Goal: Task Accomplishment & Management: Manage account settings

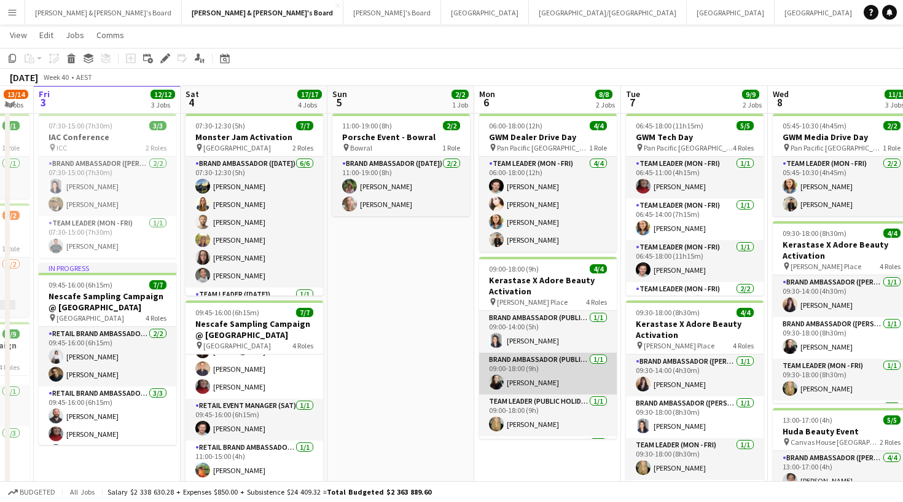
scroll to position [27, 0]
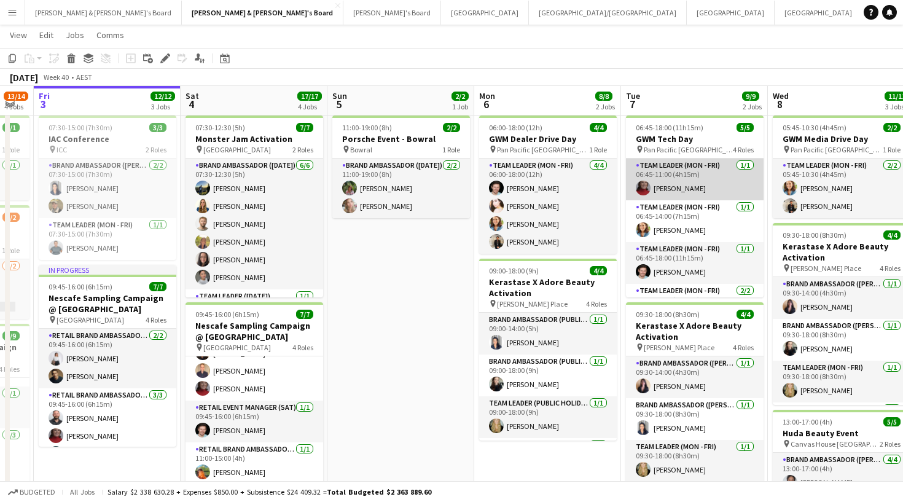
click at [675, 184] on app-card-role "Team Leader (Mon - Fri) [DATE] 06:45-11:00 (4h15m) [PERSON_NAME]" at bounding box center [695, 180] width 138 height 42
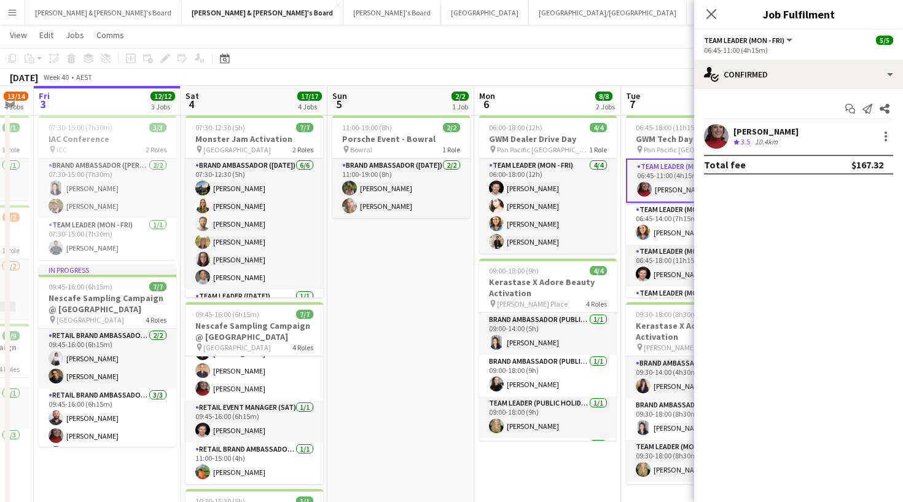
click at [718, 133] on app-user-avatar at bounding box center [716, 136] width 25 height 25
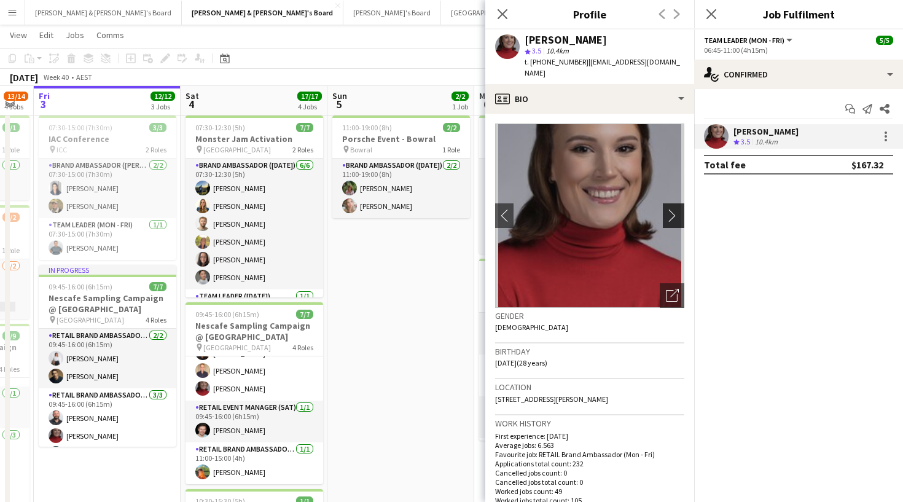
click at [677, 209] on app-icon "chevron-right" at bounding box center [675, 215] width 19 height 13
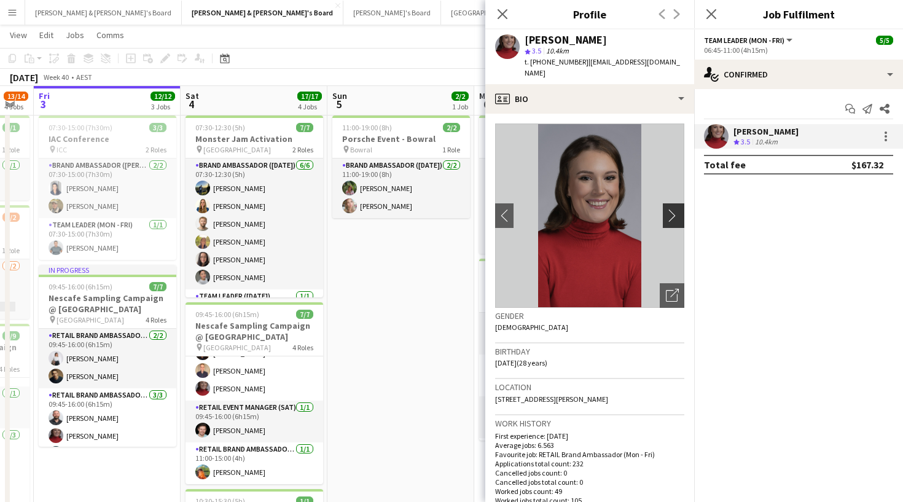
click at [673, 209] on app-icon "chevron-right" at bounding box center [675, 215] width 19 height 13
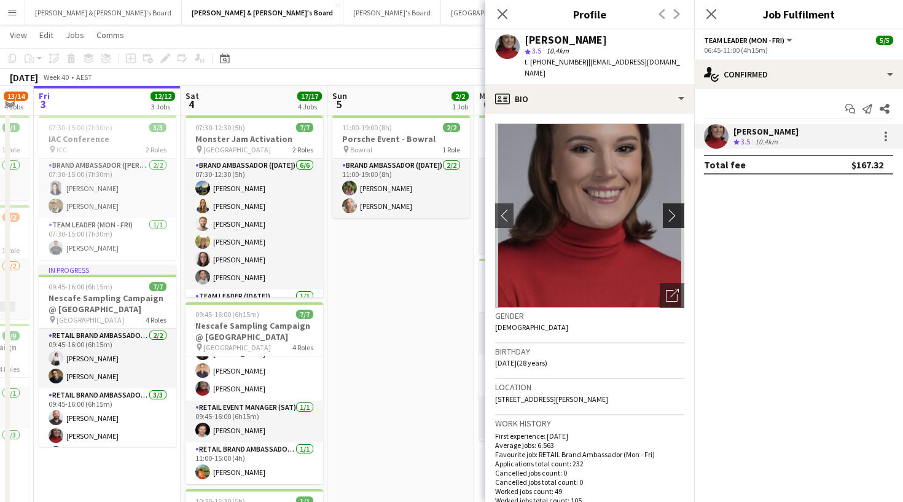
click at [673, 209] on app-icon "chevron-right" at bounding box center [675, 215] width 19 height 13
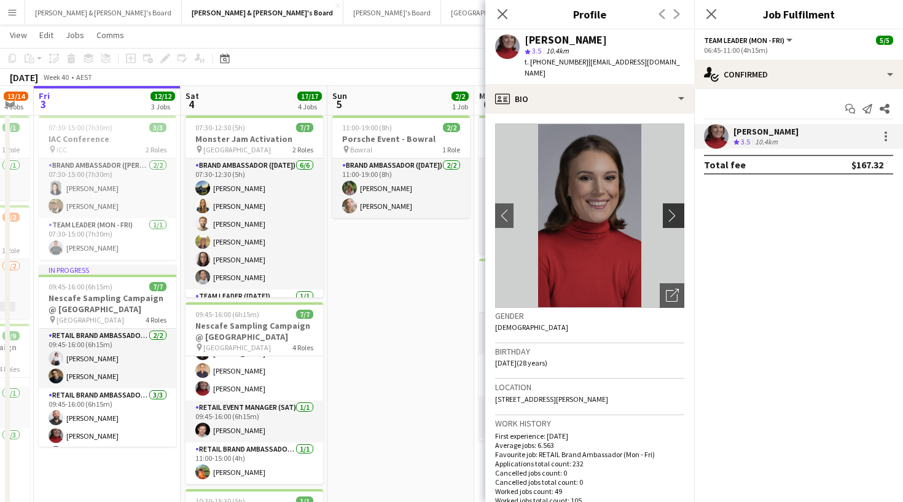
click at [673, 209] on app-icon "chevron-right" at bounding box center [675, 215] width 19 height 13
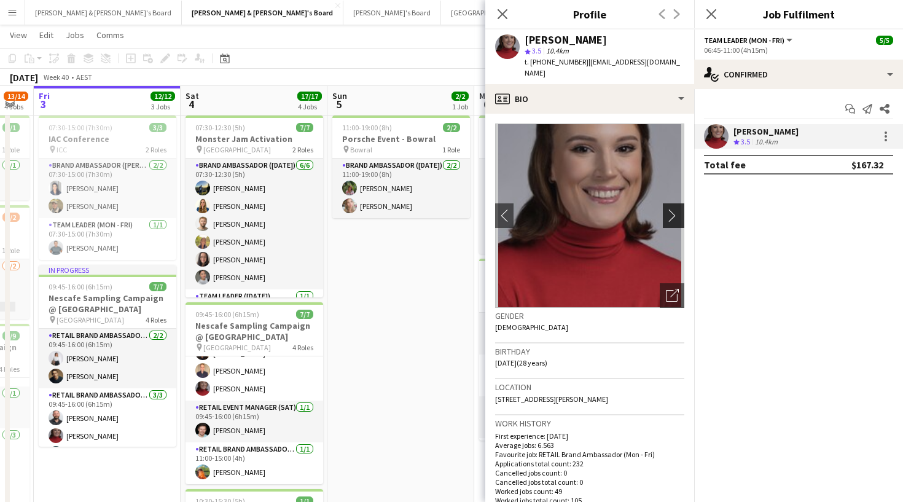
click at [673, 209] on app-icon "chevron-right" at bounding box center [675, 215] width 19 height 13
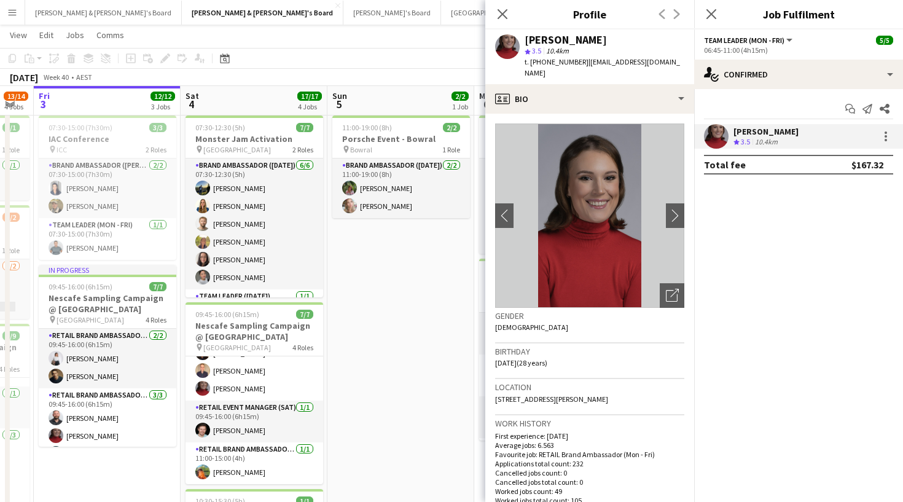
click at [708, 26] on div "Close pop-in" at bounding box center [711, 14] width 34 height 28
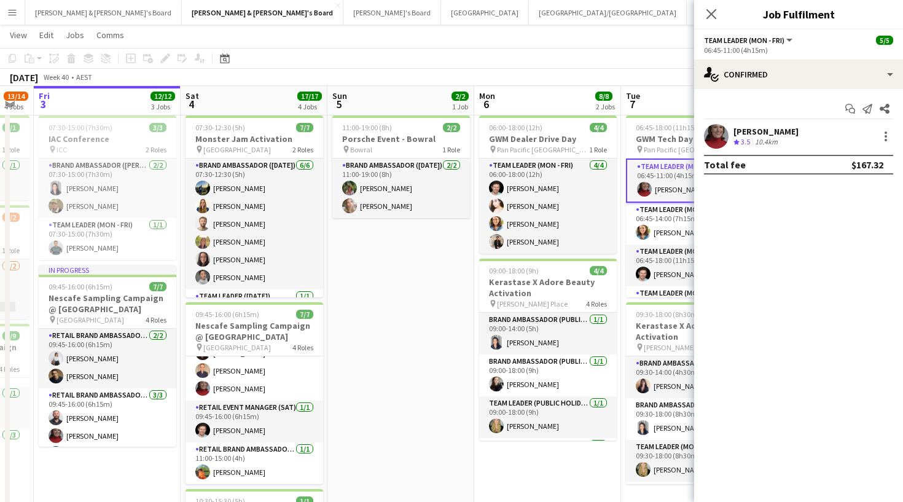
click at [700, 18] on div "Close pop-in" at bounding box center [711, 14] width 34 height 28
click at [707, 12] on icon "Close pop-in" at bounding box center [711, 14] width 12 height 12
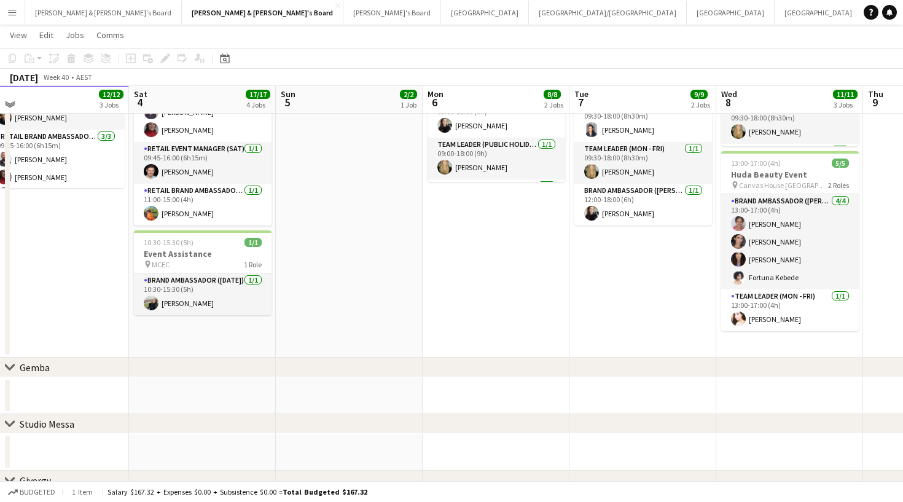
scroll to position [279, 0]
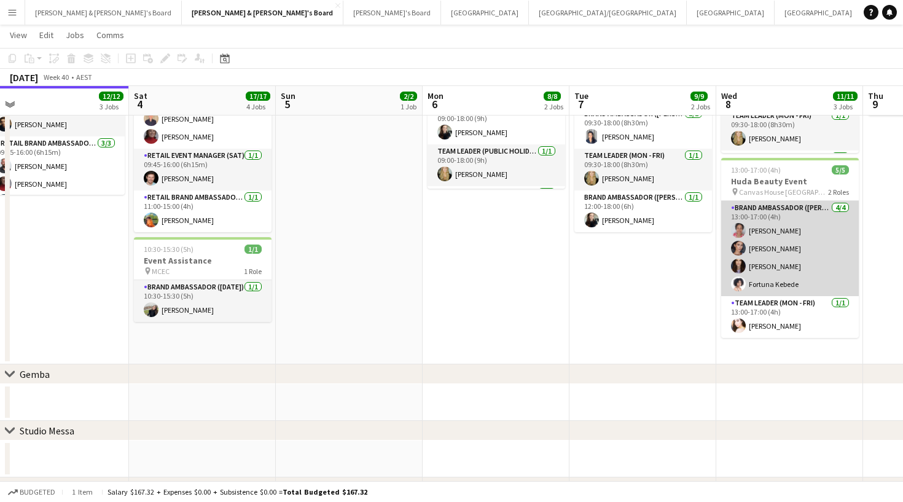
click at [769, 235] on app-card-role "Brand Ambassador (Mon - Fri) [DATE] 13:00-17:00 (4h) [PERSON_NAME] [PERSON_NAME…" at bounding box center [790, 248] width 138 height 95
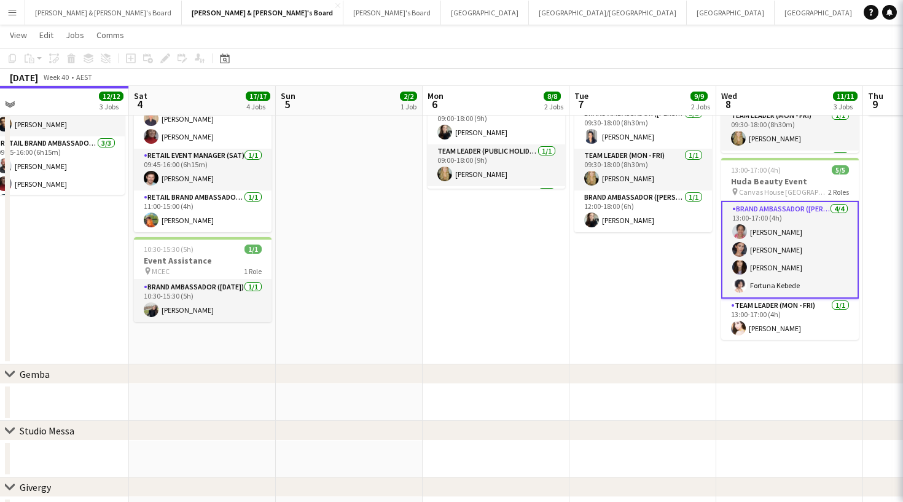
scroll to position [46, 0]
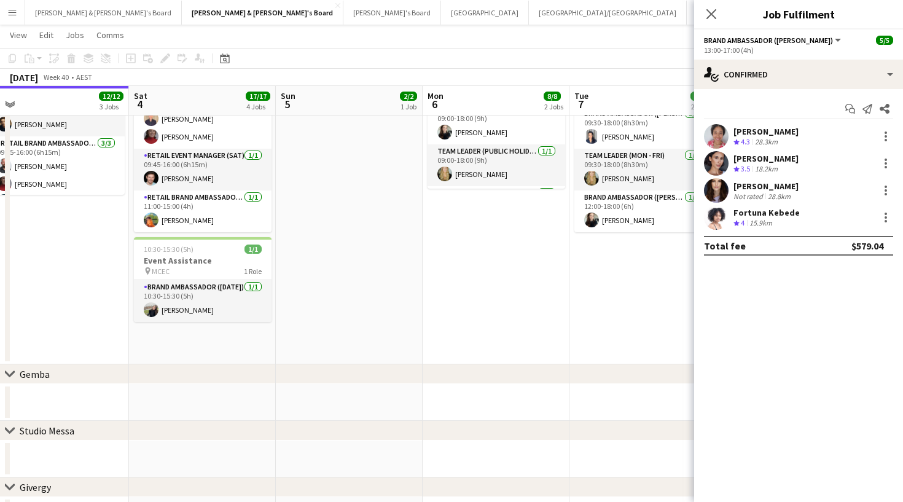
click at [746, 135] on div "[PERSON_NAME]" at bounding box center [766, 131] width 65 height 11
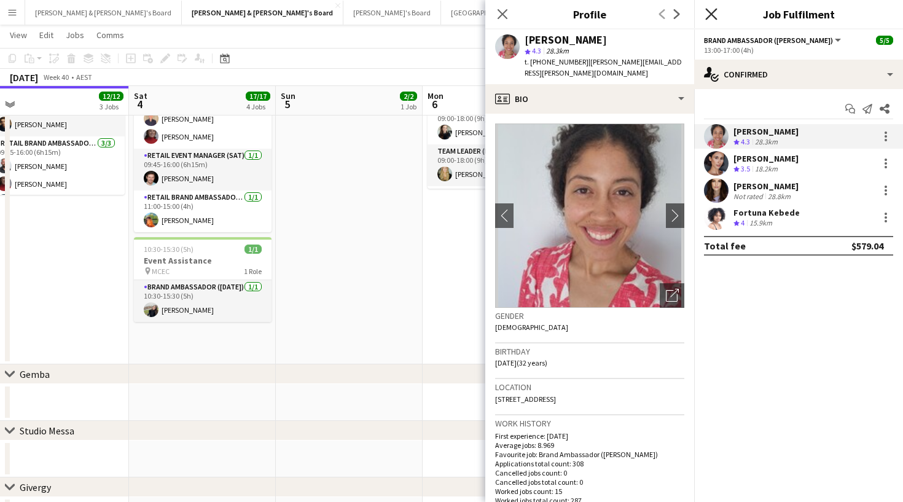
click at [709, 13] on icon "Close pop-in" at bounding box center [711, 14] width 12 height 12
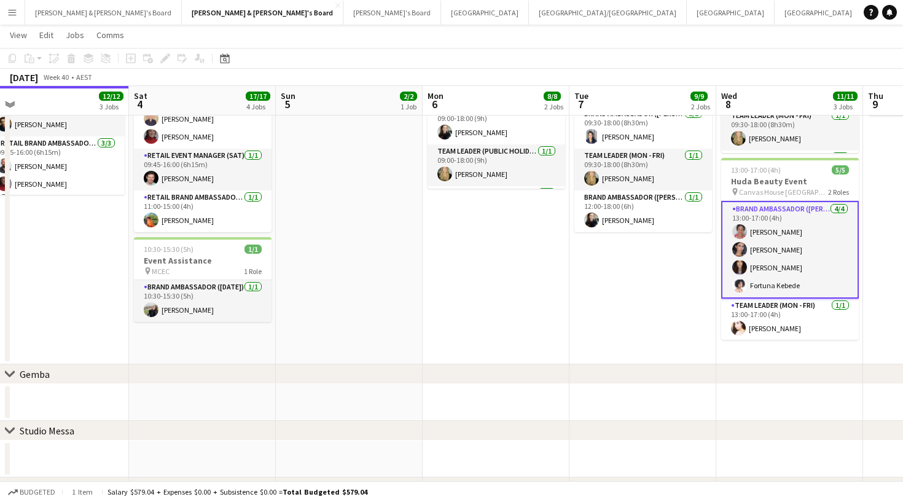
click at [616, 57] on app-toolbar "Copy Paste Paste Command V Paste with crew Command Shift V Paste linked Job [GE…" at bounding box center [451, 58] width 903 height 21
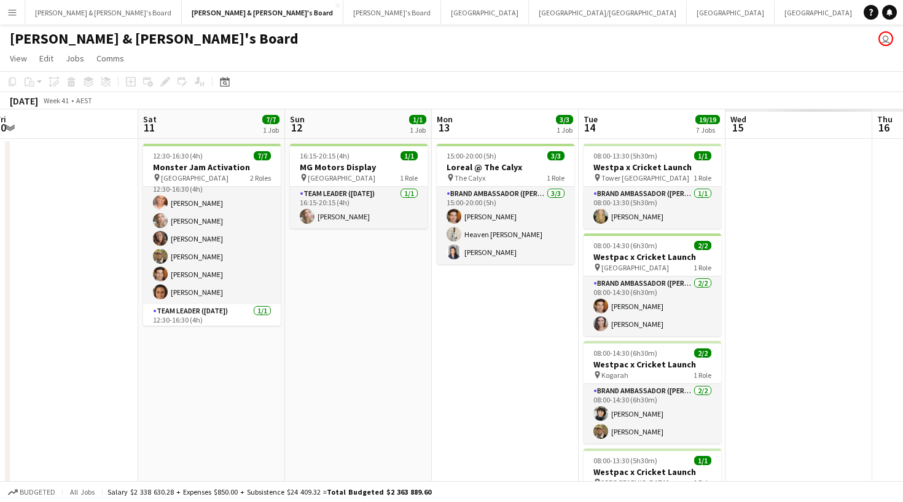
scroll to position [0, 454]
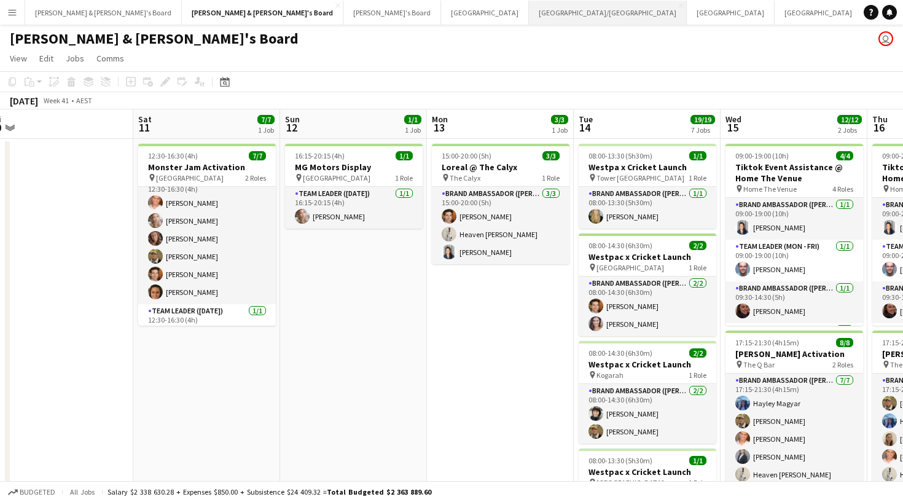
click at [529, 19] on button "[GEOGRAPHIC_DATA]/[GEOGRAPHIC_DATA] Close" at bounding box center [608, 13] width 158 height 24
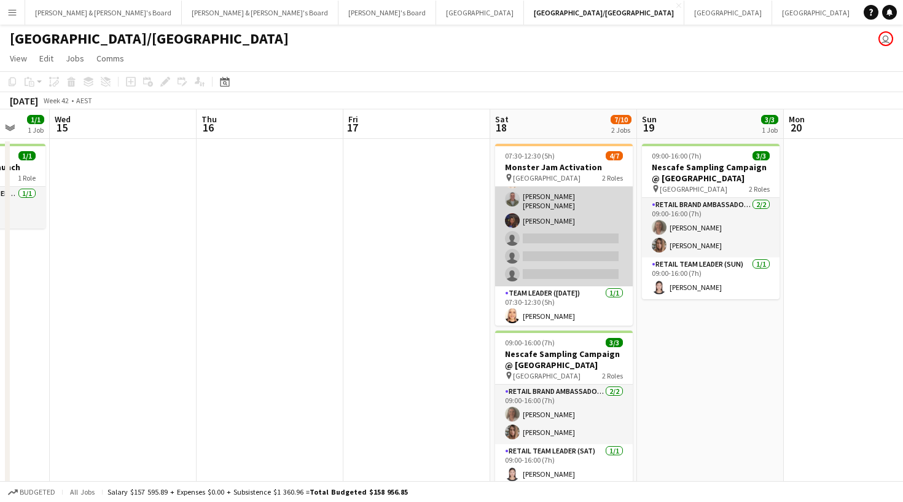
scroll to position [34, 0]
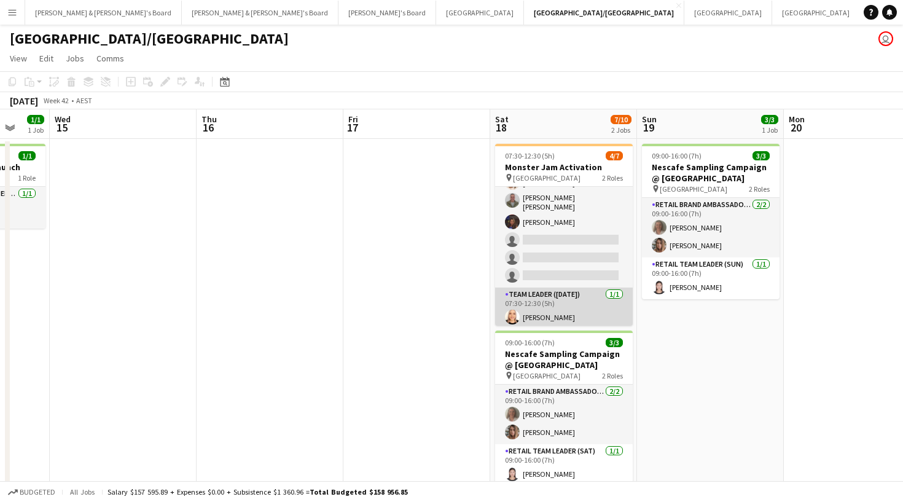
click at [549, 302] on app-card-role "Team Leader ([DATE]) [DATE] 07:30-12:30 (5h) [PERSON_NAME]" at bounding box center [564, 309] width 138 height 42
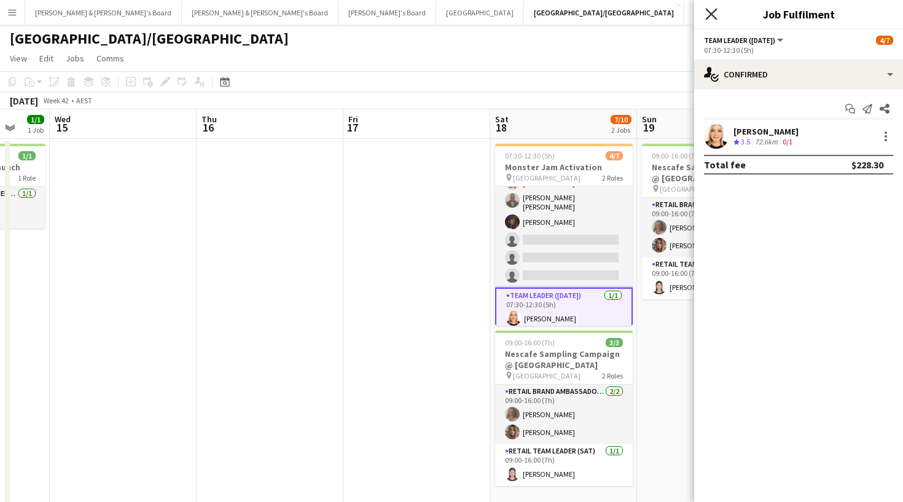
click at [709, 9] on icon "Close pop-in" at bounding box center [711, 14] width 12 height 12
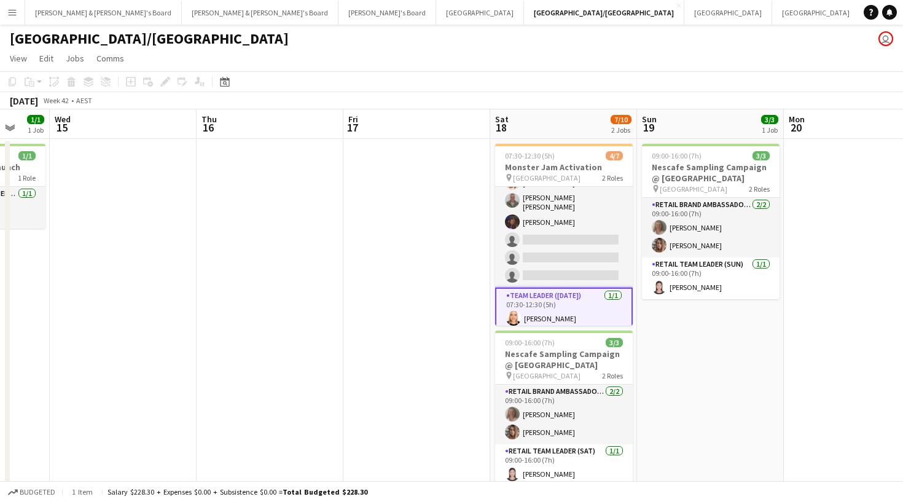
click at [638, 42] on div "[GEOGRAPHIC_DATA]/[GEOGRAPHIC_DATA] user" at bounding box center [451, 36] width 903 height 23
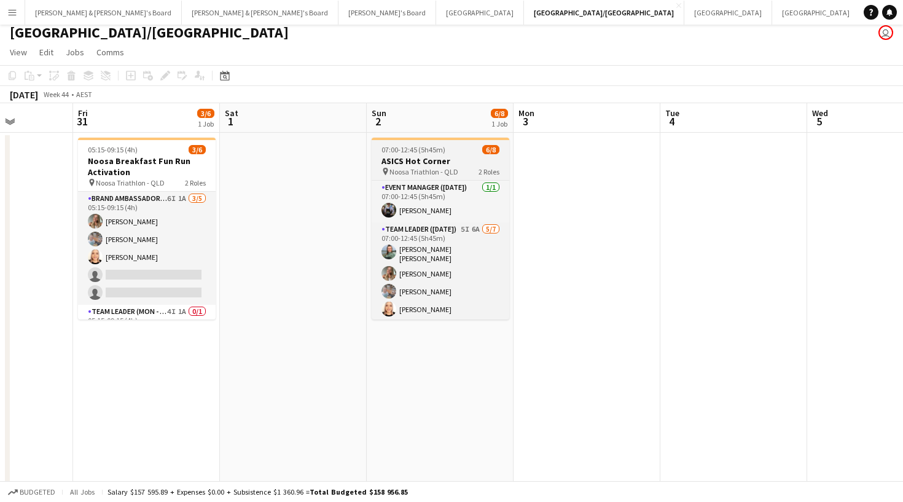
scroll to position [0, 368]
click at [452, 154] on app-job-card "07:00-12:45 (5h45m) 6/8 ASICS Hot Corner pin Noosa Triathlon - QLD 2 Roles Even…" at bounding box center [440, 229] width 138 height 182
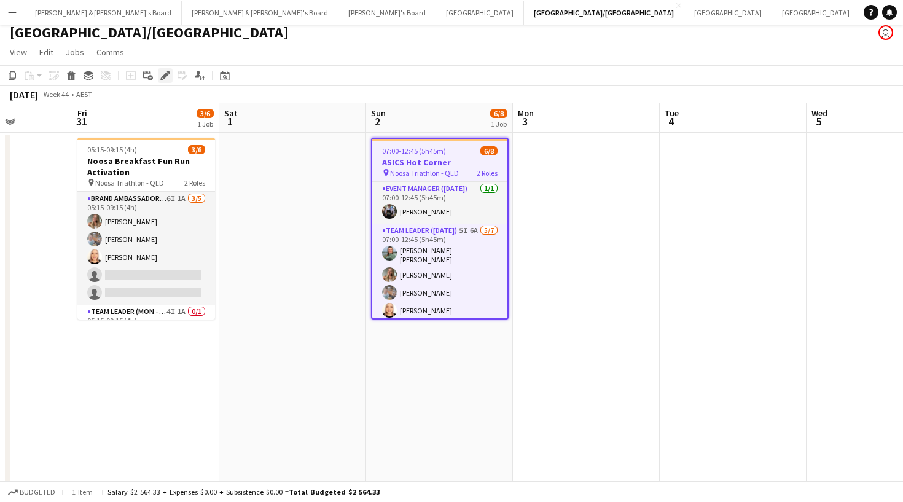
click at [163, 76] on icon at bounding box center [165, 75] width 7 height 7
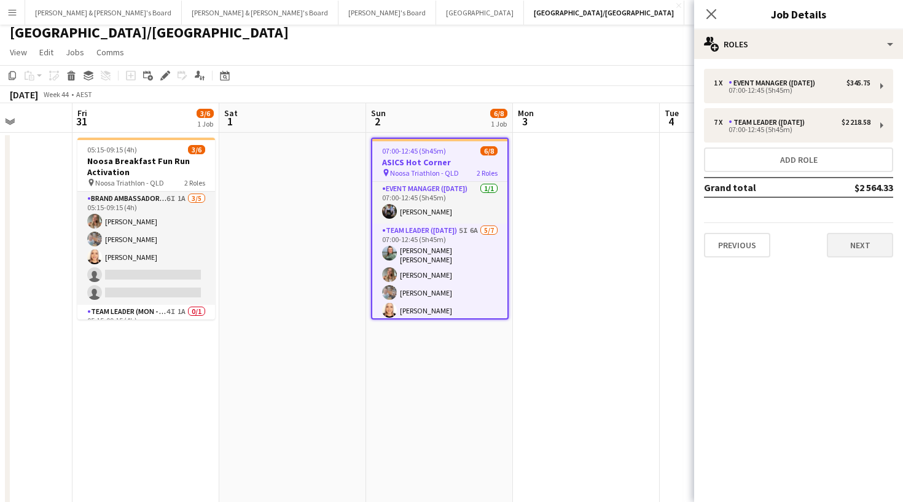
click at [845, 237] on button "Next" at bounding box center [860, 245] width 66 height 25
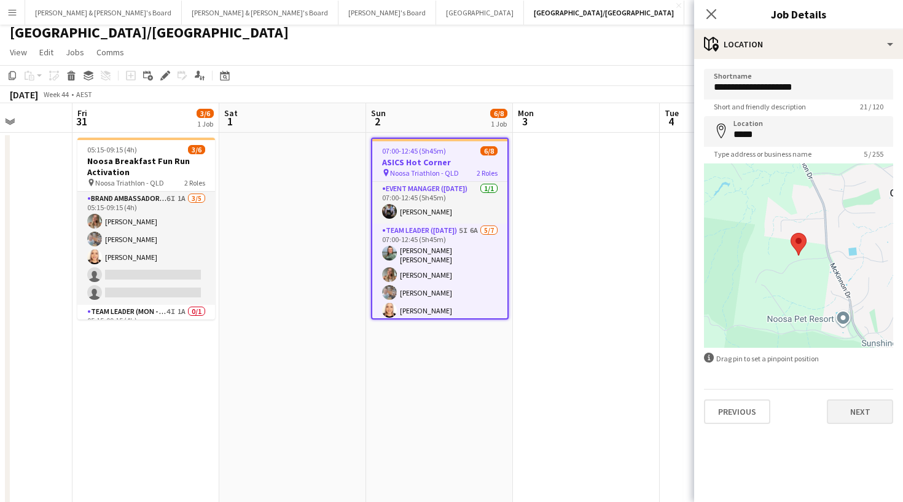
click at [875, 404] on button "Next" at bounding box center [860, 411] width 66 height 25
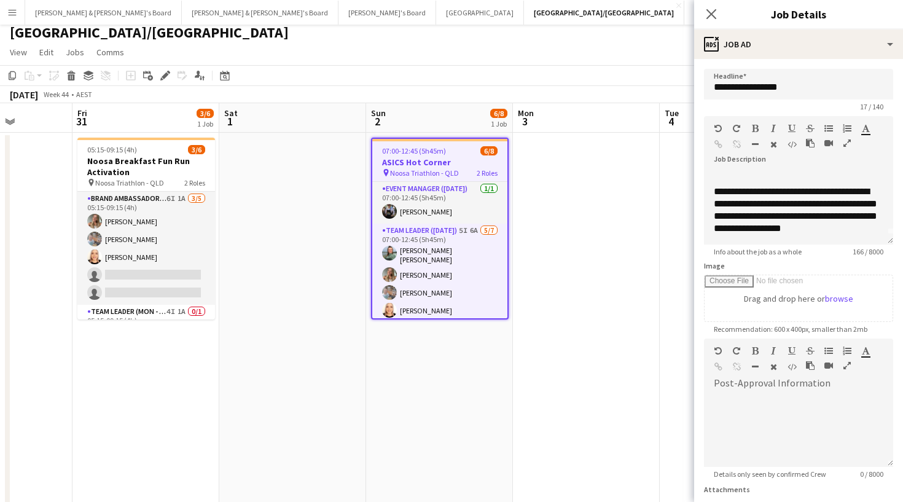
scroll to position [10, 0]
click at [715, 15] on icon "Close pop-in" at bounding box center [711, 14] width 12 height 12
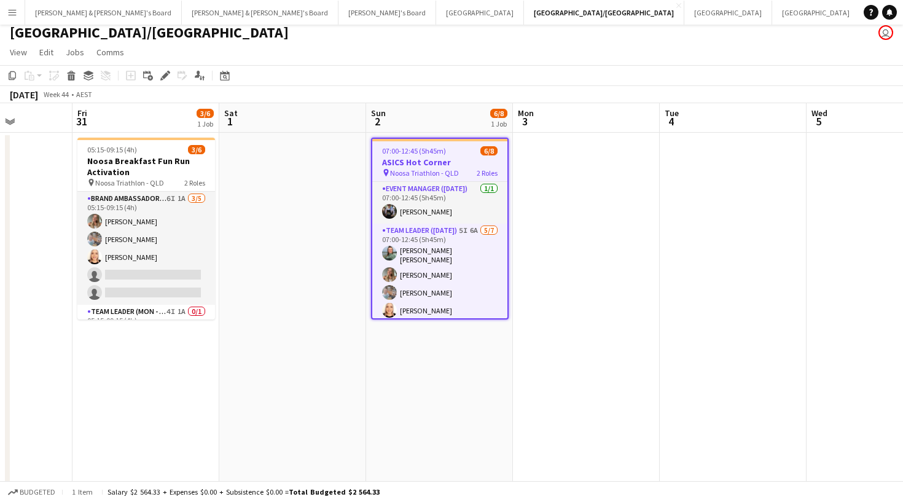
click at [547, 76] on app-toolbar "Copy Paste Paste Command V Paste with crew Command Shift V Paste linked Job [GE…" at bounding box center [451, 75] width 903 height 21
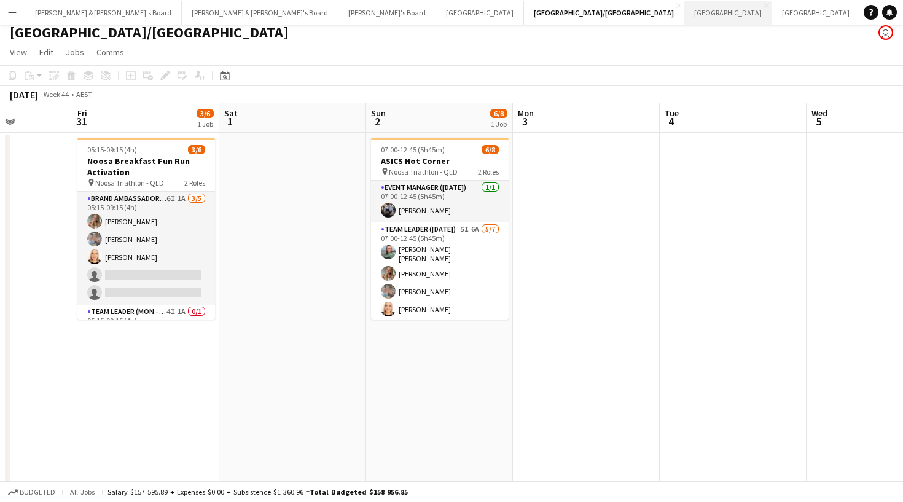
click at [684, 16] on button "Sydney Close" at bounding box center [728, 13] width 88 height 24
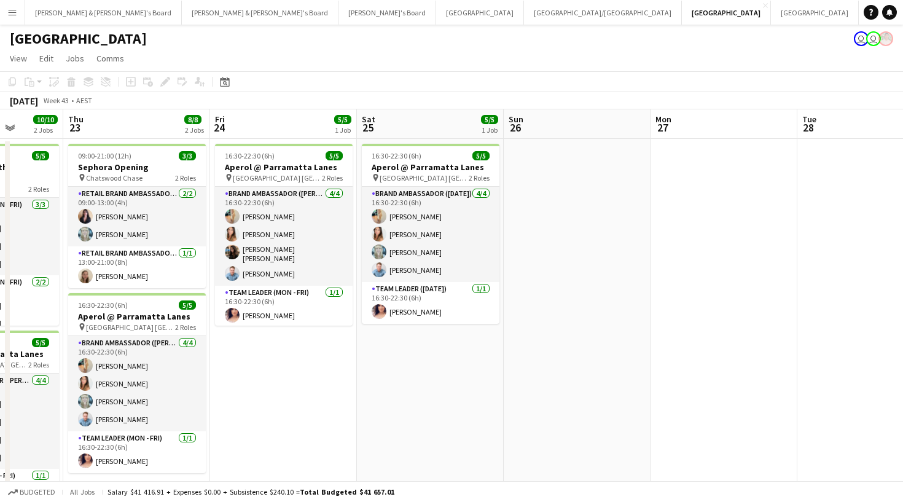
scroll to position [0, 376]
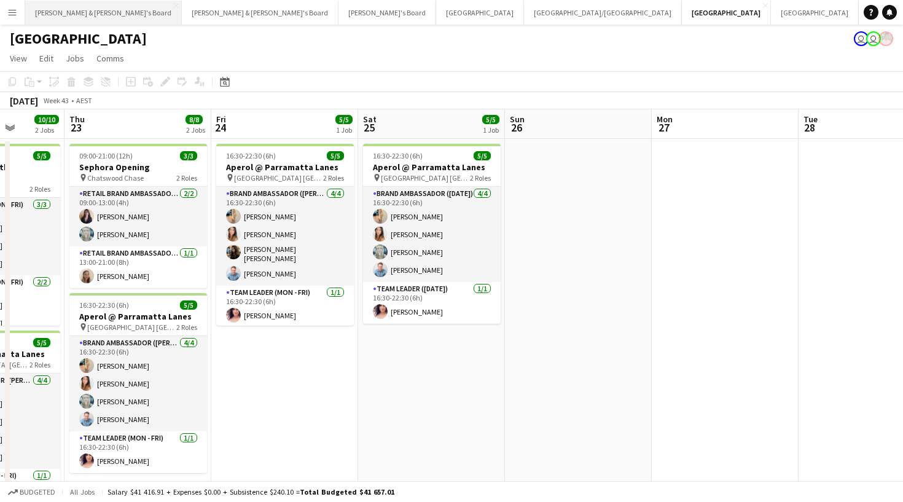
click at [27, 9] on button "[PERSON_NAME] & [PERSON_NAME]'s Board Close" at bounding box center [103, 13] width 157 height 24
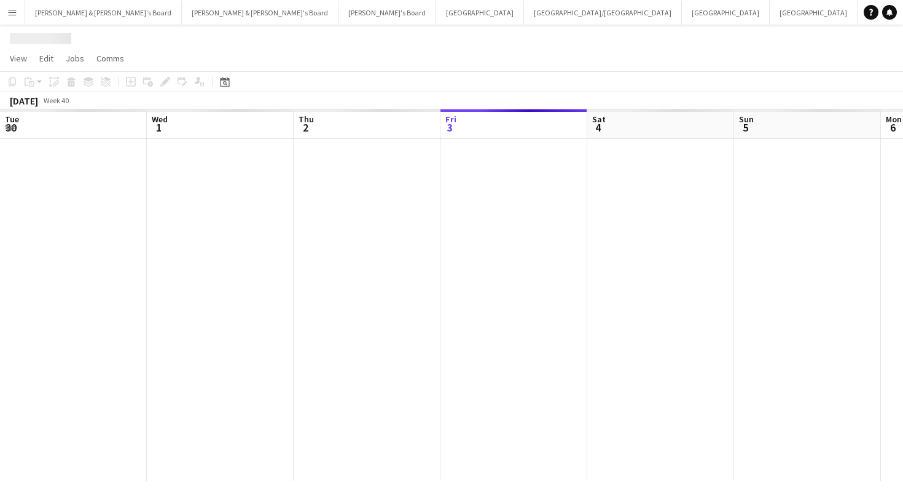
scroll to position [0, 294]
click at [19, 11] on button "Menu" at bounding box center [12, 12] width 25 height 25
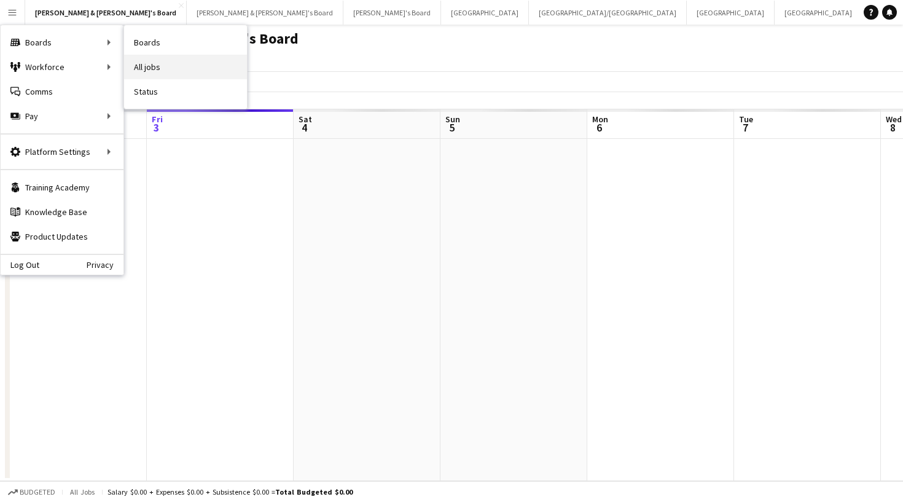
click at [148, 59] on link "All jobs" at bounding box center [185, 67] width 123 height 25
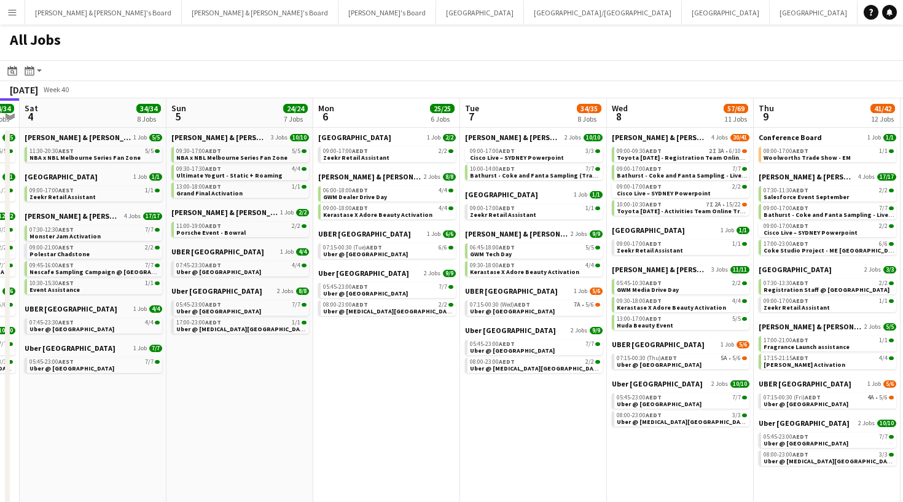
scroll to position [0, 567]
click at [624, 119] on span "8" at bounding box center [620, 116] width 18 height 14
click at [640, 139] on span "[PERSON_NAME] & [PERSON_NAME]'s Board" at bounding box center [661, 137] width 97 height 9
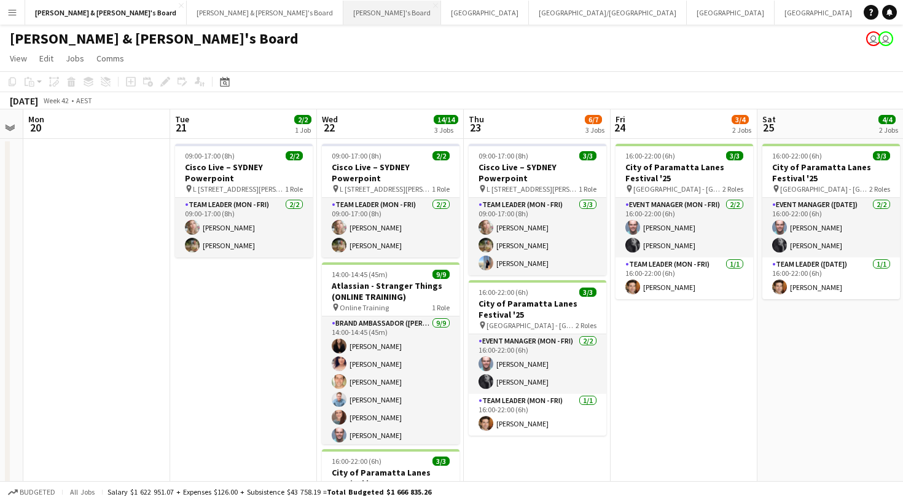
click at [343, 11] on button "Tennille's Board Close" at bounding box center [392, 13] width 98 height 24
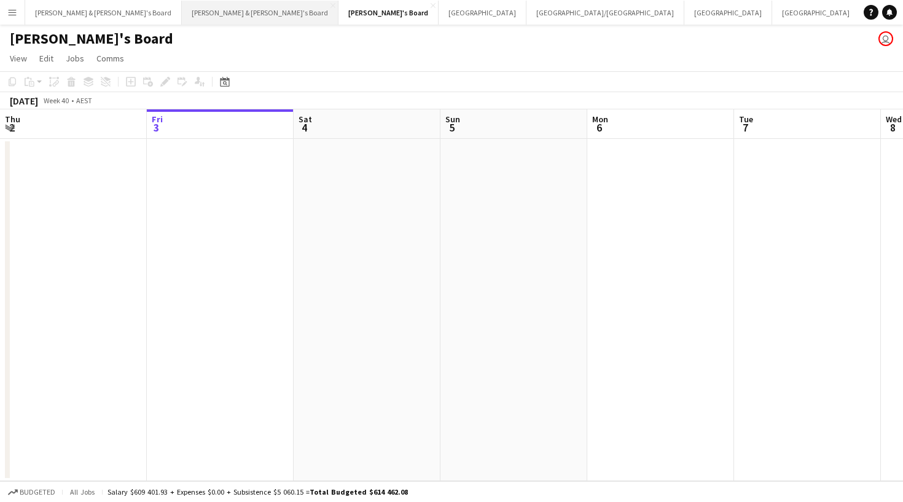
click at [182, 12] on button "Neil & Jenny's Board Close" at bounding box center [260, 13] width 157 height 24
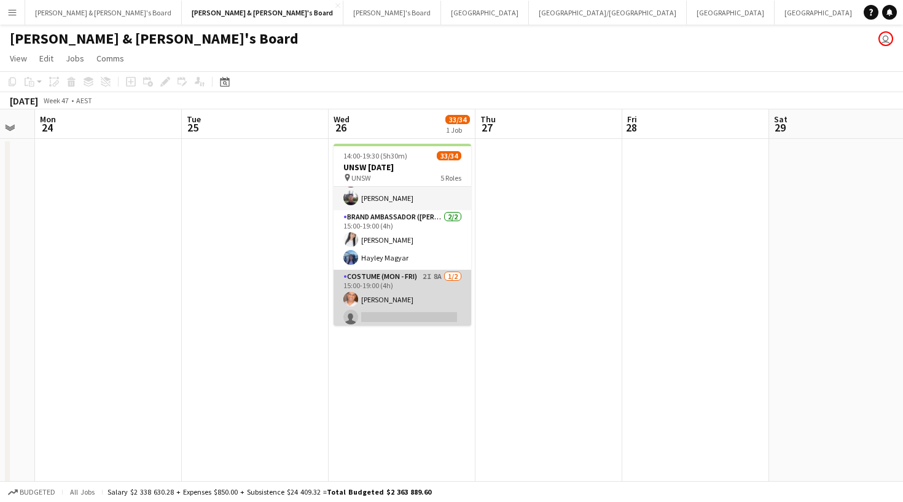
click at [400, 305] on app-card-role "Costume (Mon - Fri) 2I 8A 1/2 15:00-19:00 (4h) Sean Perez single-neutral-actions" at bounding box center [403, 300] width 138 height 60
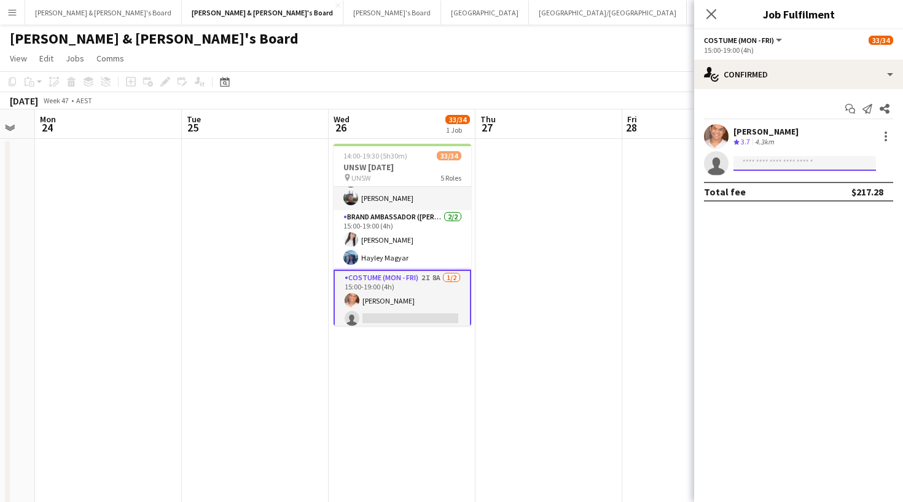
click at [740, 165] on input at bounding box center [805, 163] width 143 height 15
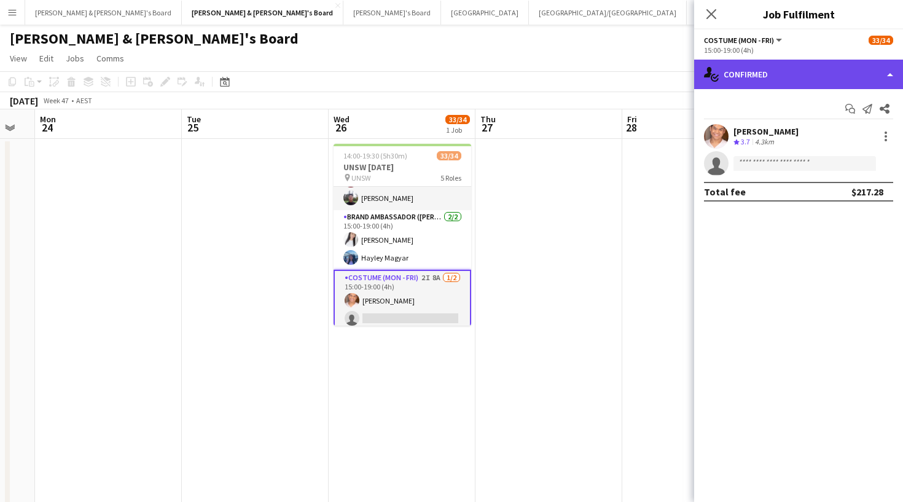
click at [751, 82] on div "single-neutral-actions-check-2 Confirmed" at bounding box center [798, 74] width 209 height 29
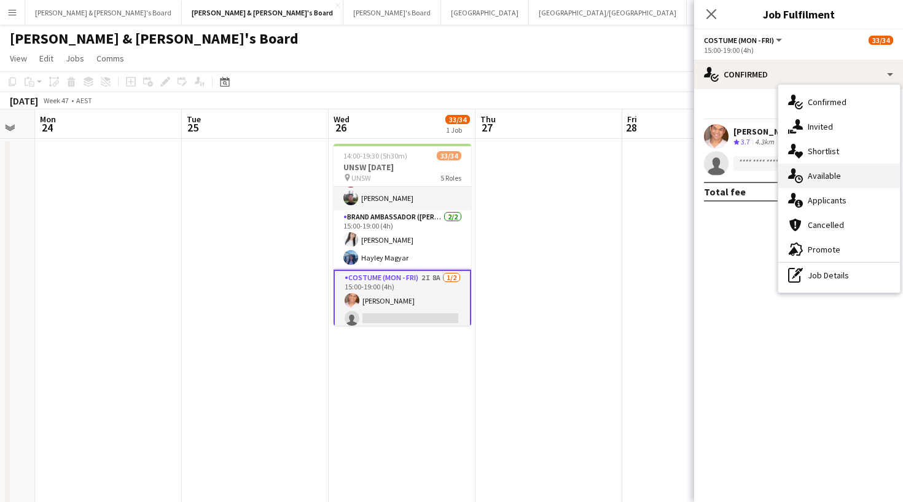
click at [801, 173] on icon "single-neutral-actions-upload" at bounding box center [795, 175] width 15 height 15
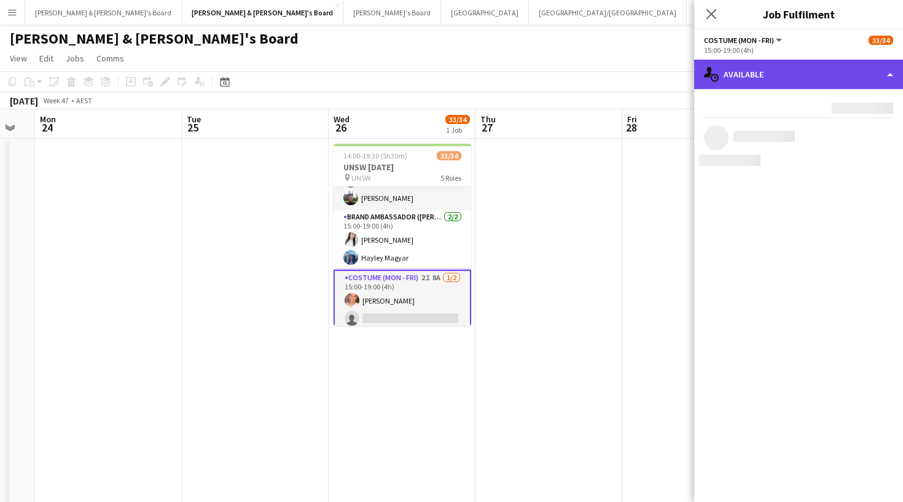
click at [759, 82] on div "single-neutral-actions-upload Available" at bounding box center [798, 74] width 209 height 29
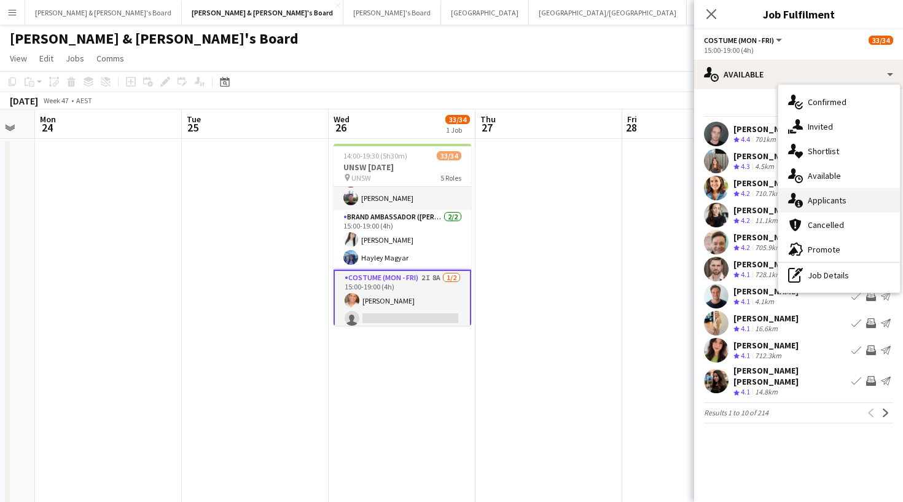
click at [802, 192] on div "single-neutral-actions-information Applicants" at bounding box center [839, 200] width 122 height 25
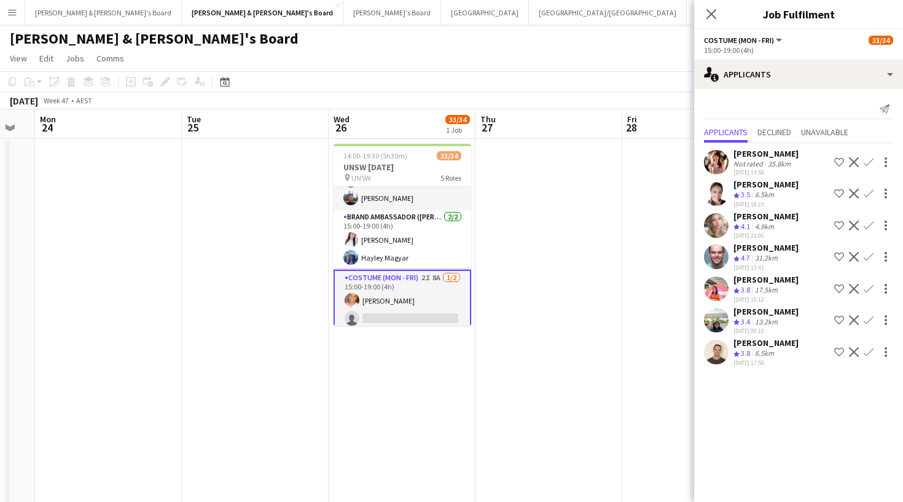
click at [719, 350] on app-user-avatar at bounding box center [716, 352] width 25 height 25
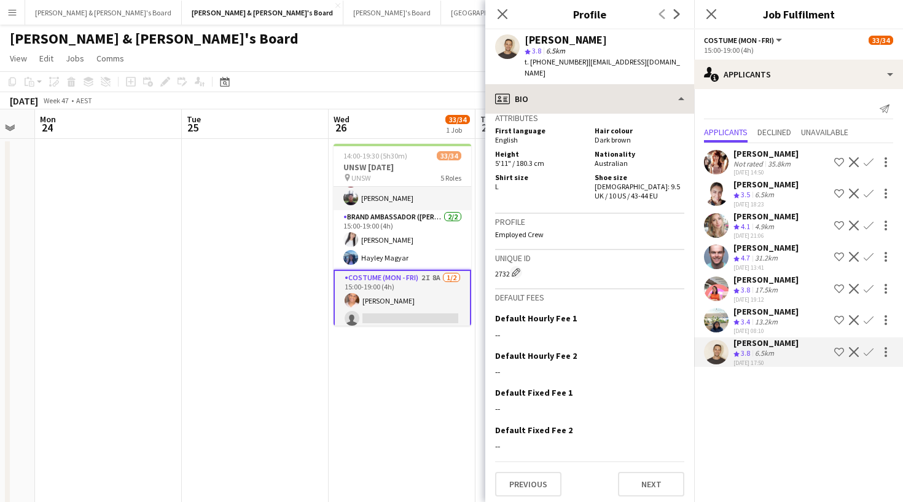
scroll to position [877, 0]
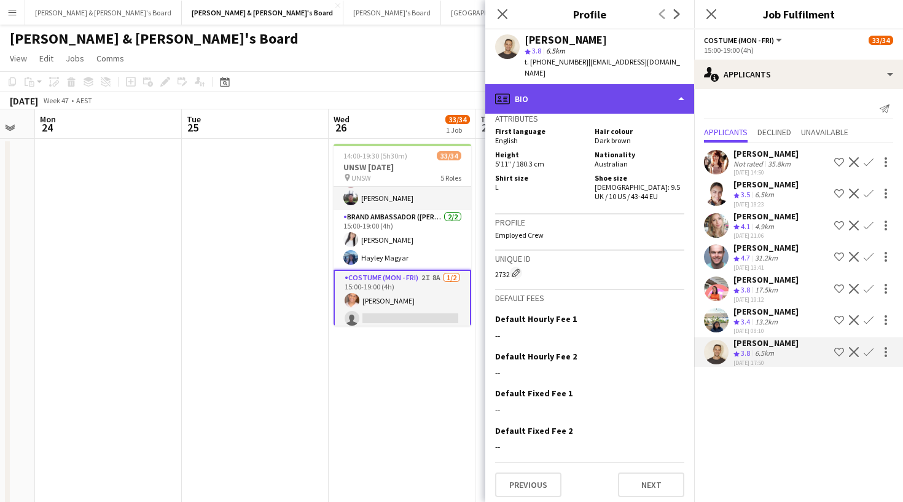
click at [618, 87] on div "profile Bio" at bounding box center [589, 98] width 209 height 29
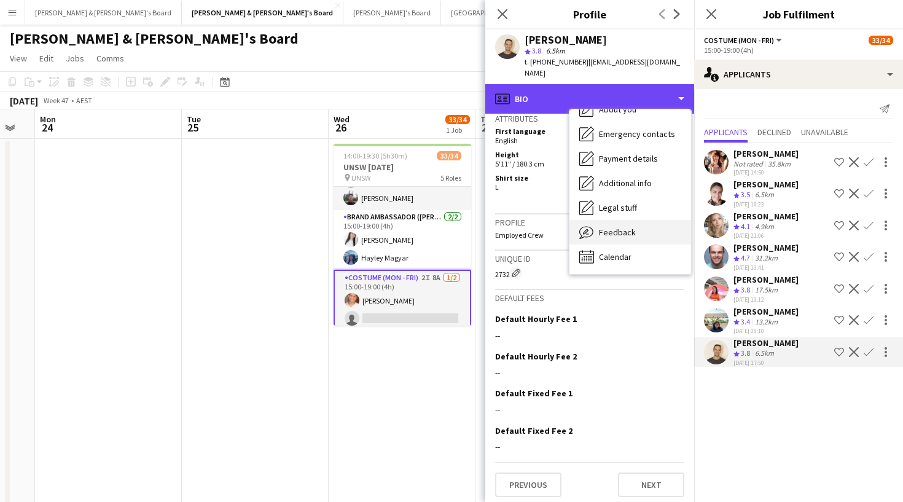
scroll to position [91, 0]
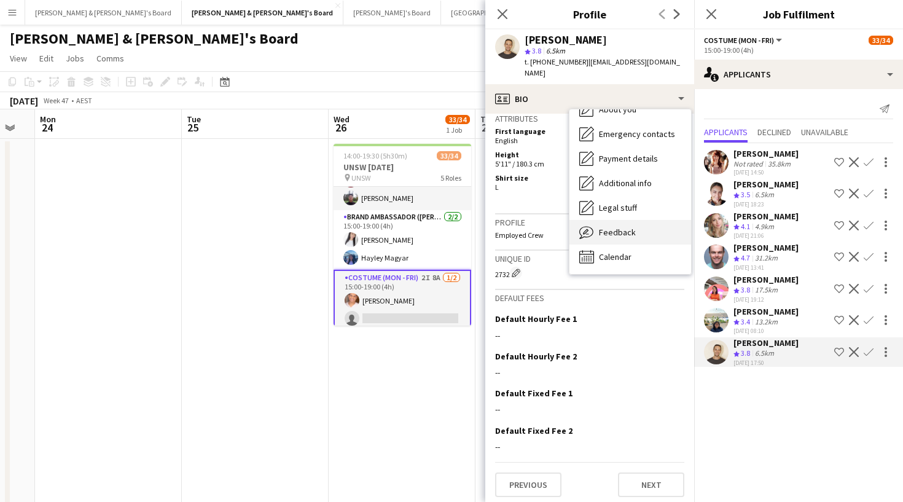
click at [612, 227] on span "Feedback" at bounding box center [617, 232] width 37 height 11
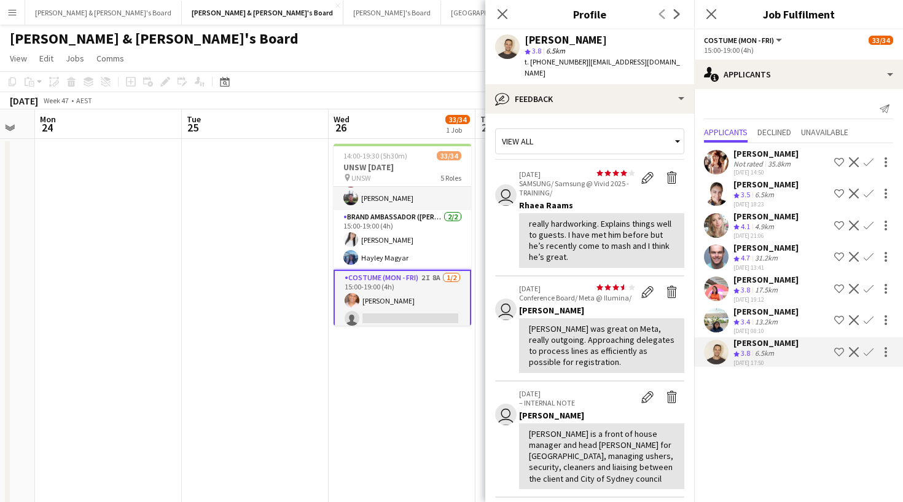
scroll to position [0, 0]
click at [708, 15] on icon "Close pop-in" at bounding box center [711, 14] width 12 height 12
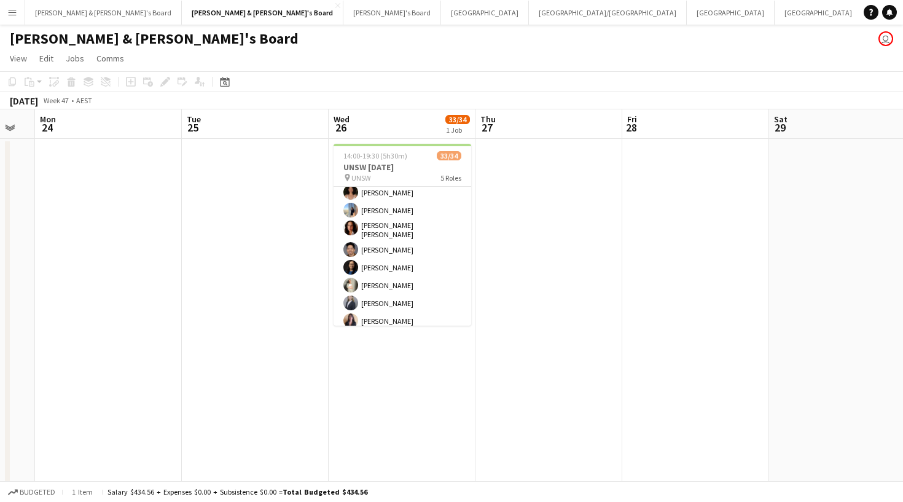
scroll to position [177, 0]
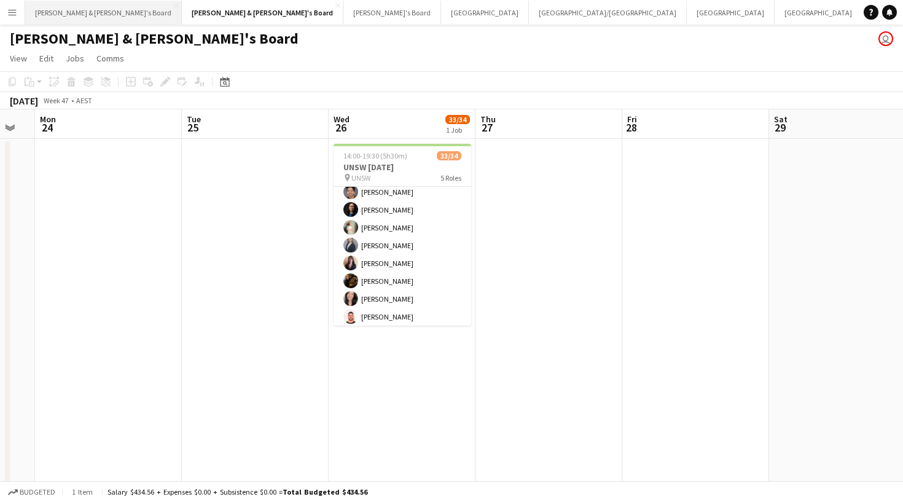
click at [69, 18] on button "[PERSON_NAME] & [PERSON_NAME]'s Board Close" at bounding box center [103, 13] width 157 height 24
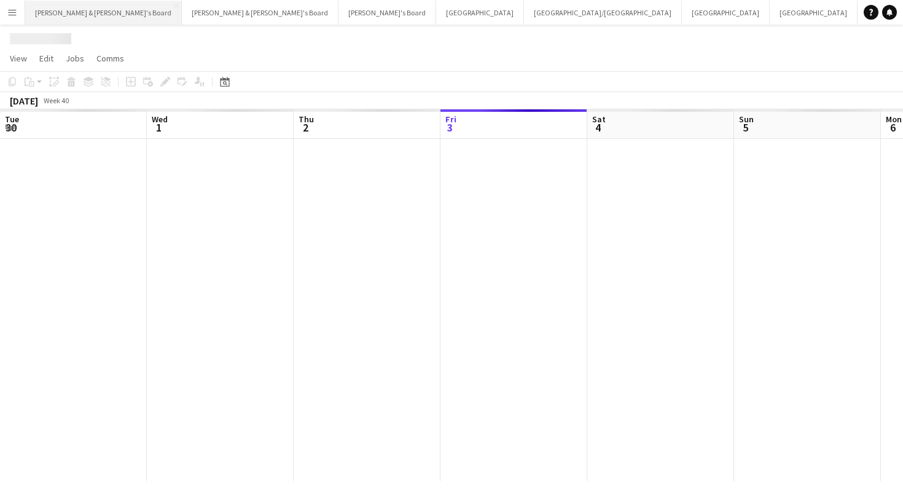
scroll to position [0, 294]
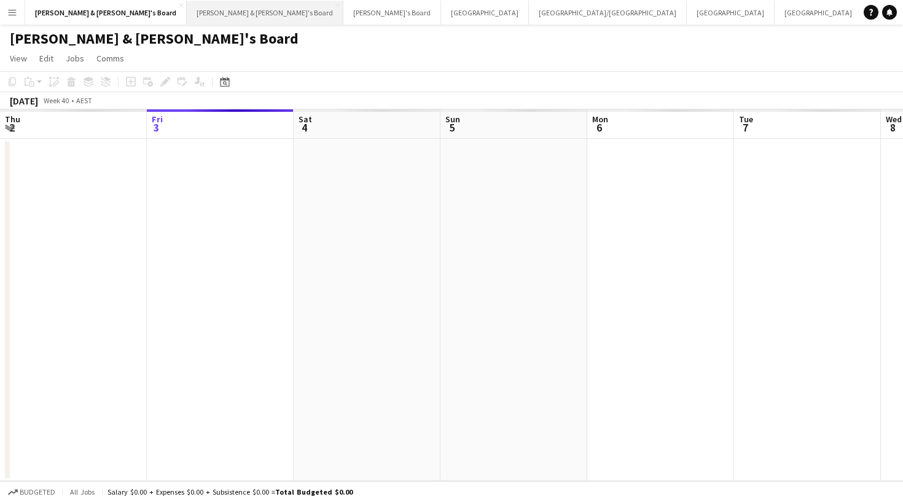
click at [187, 17] on button "Neil & Jenny's Board Close" at bounding box center [265, 13] width 157 height 24
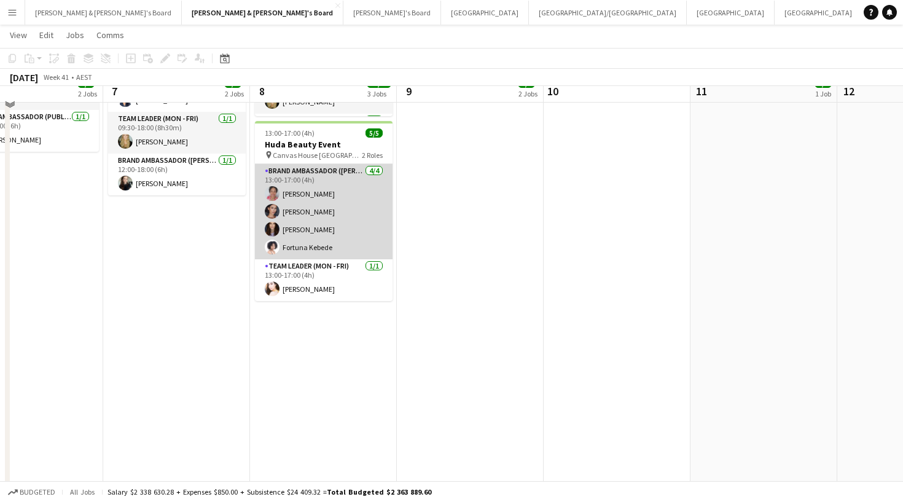
scroll to position [328, 0]
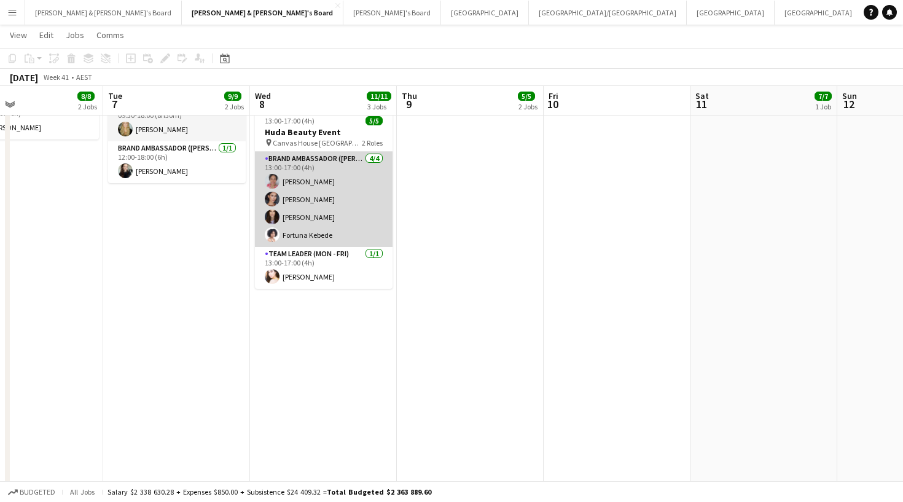
click at [332, 214] on app-card-role "Brand Ambassador (Mon - Fri) [DATE] 13:00-17:00 (4h) [PERSON_NAME] [PERSON_NAME…" at bounding box center [324, 199] width 138 height 95
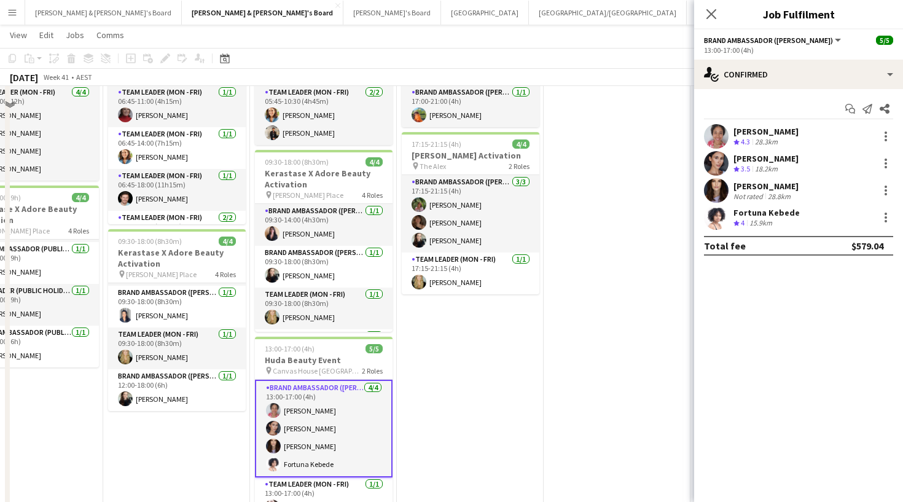
scroll to position [52, 0]
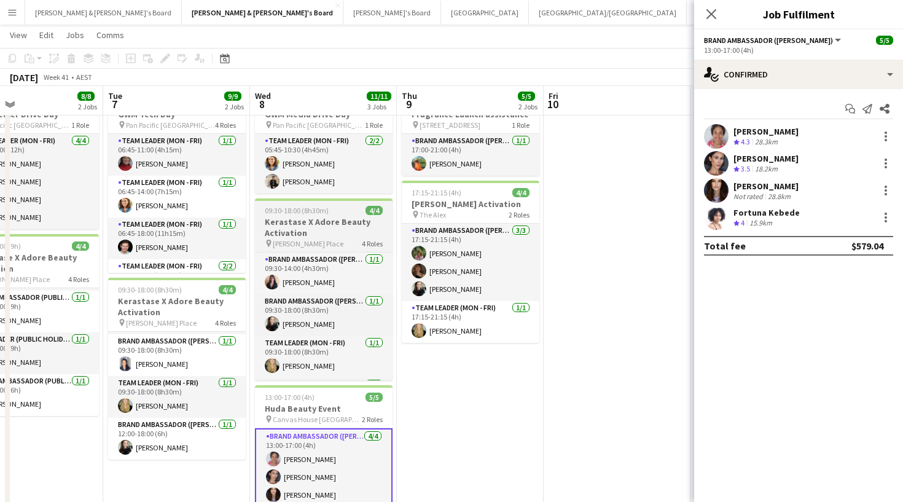
click at [323, 209] on span "09:30-18:00 (8h30m)" at bounding box center [297, 210] width 64 height 9
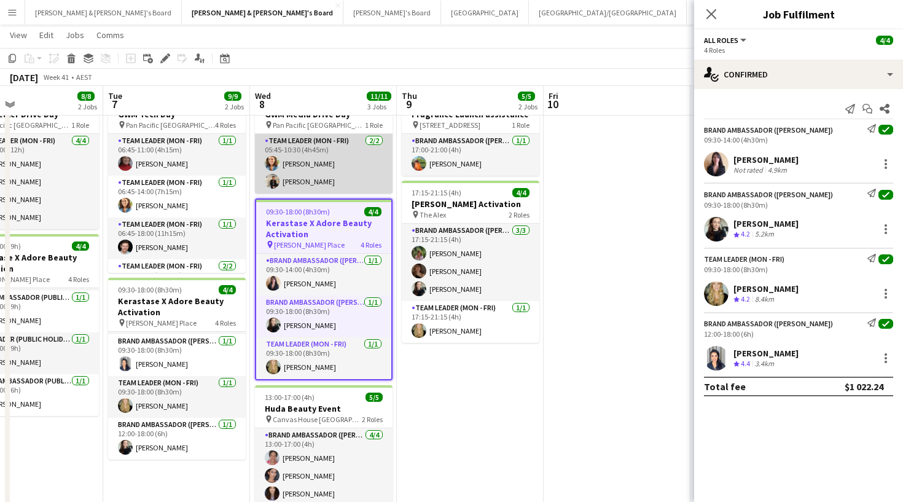
click at [313, 158] on app-card-role "Team Leader (Mon - Fri) 2/2 05:45-10:30 (4h45m) Chloe Gavin Tom Wayman" at bounding box center [324, 164] width 138 height 60
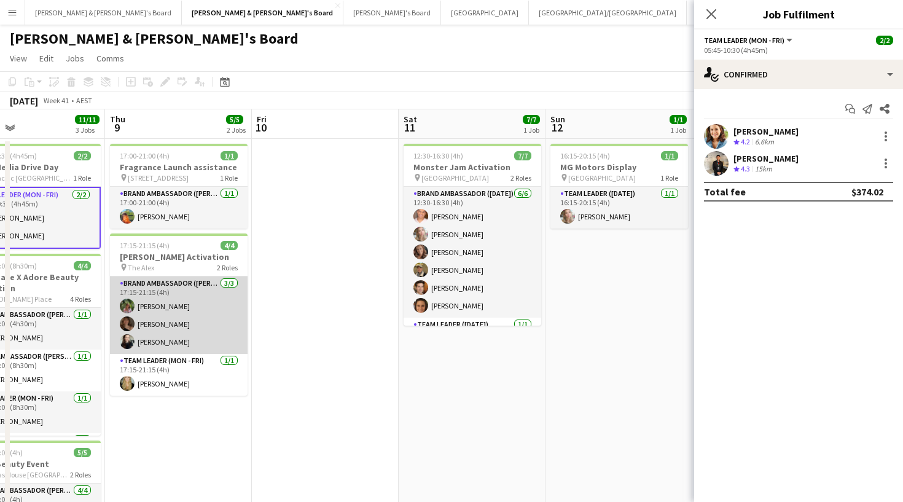
scroll to position [0, 342]
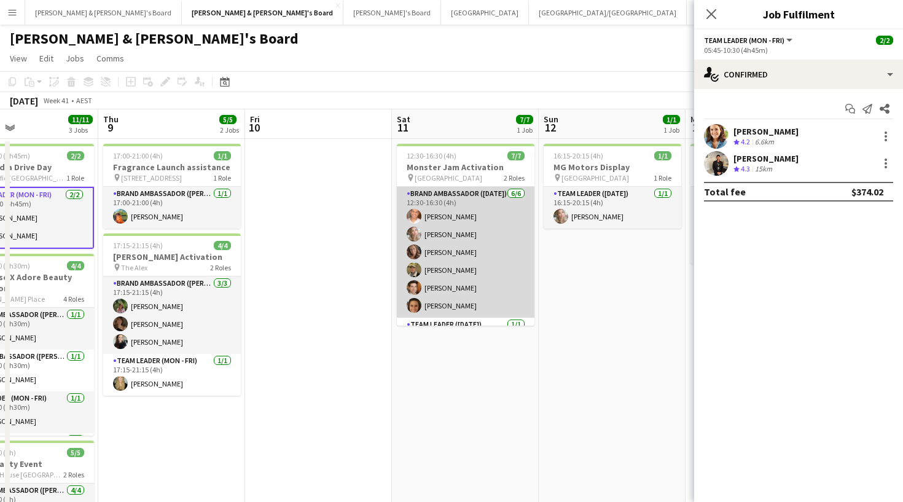
click at [468, 256] on app-card-role "Brand Ambassador (Saturday) 6/6 12:30-16:30 (4h) Sean Perez Annie Anderson Rach…" at bounding box center [466, 252] width 138 height 131
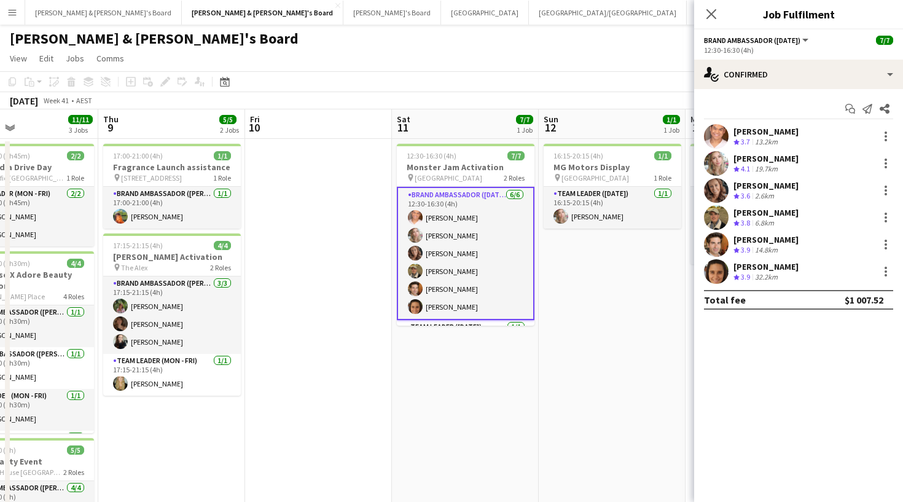
click at [716, 160] on app-user-avatar at bounding box center [716, 163] width 25 height 25
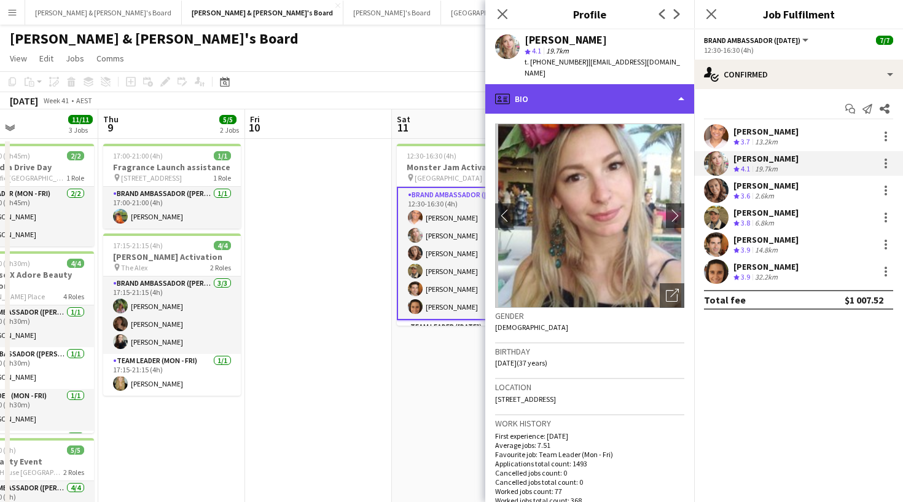
click at [578, 84] on div "profile Bio" at bounding box center [589, 98] width 209 height 29
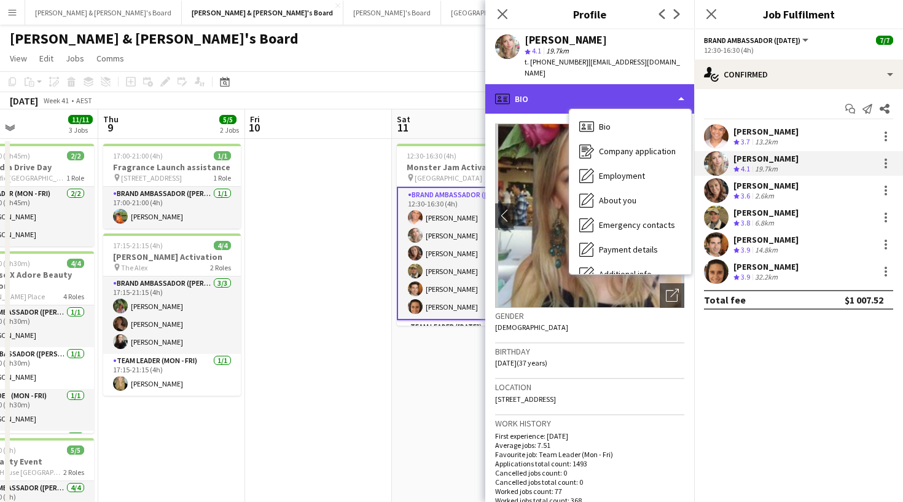
click at [555, 84] on div "profile Bio" at bounding box center [589, 98] width 209 height 29
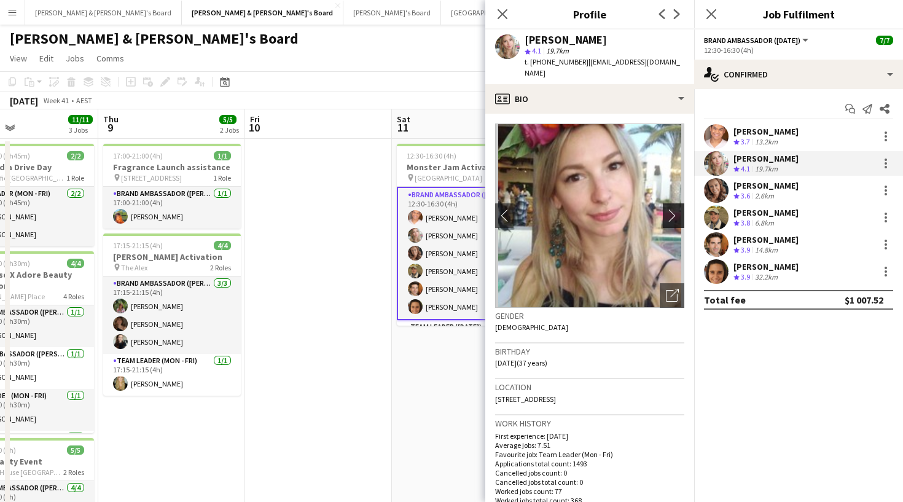
click at [672, 209] on app-icon "chevron-right" at bounding box center [675, 215] width 19 height 13
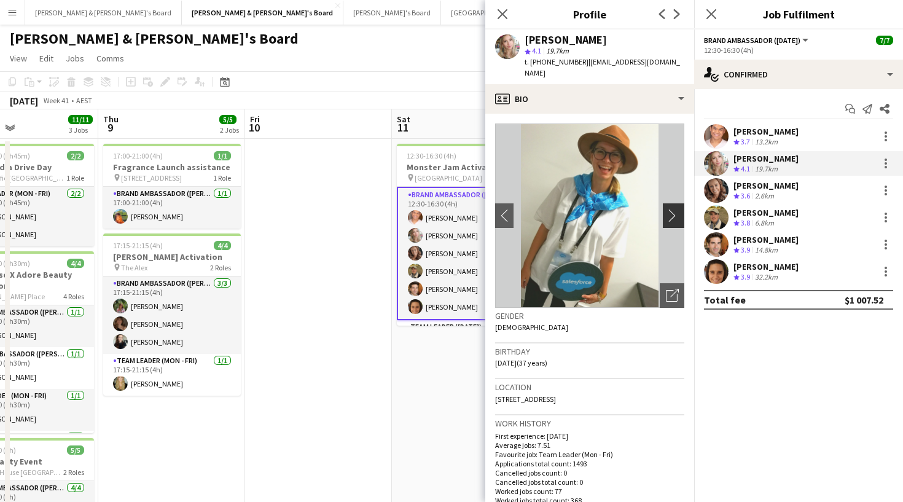
click at [673, 209] on app-icon "chevron-right" at bounding box center [675, 215] width 19 height 13
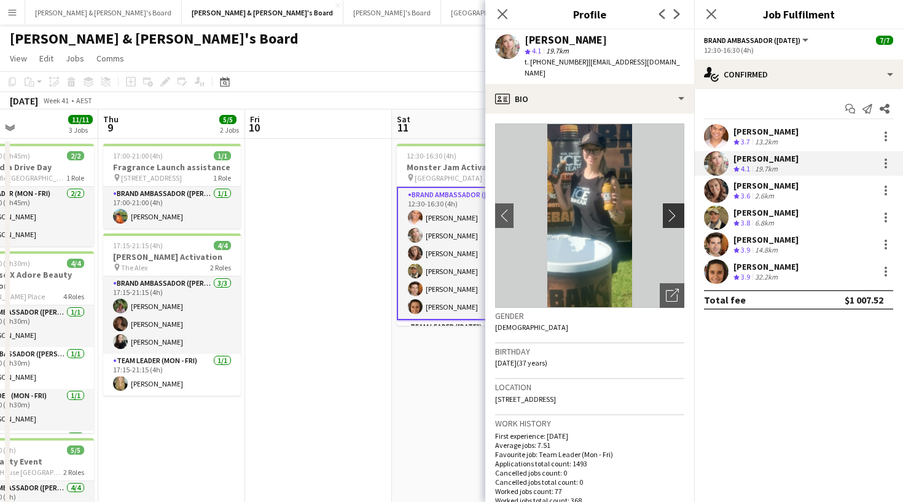
click at [673, 209] on app-icon "chevron-right" at bounding box center [675, 215] width 19 height 13
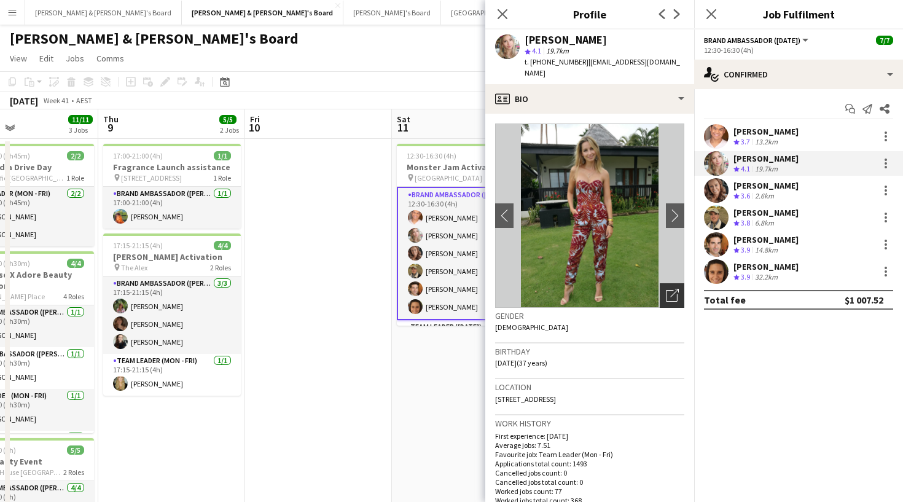
click at [679, 283] on div "Open photos pop-in" at bounding box center [672, 295] width 25 height 25
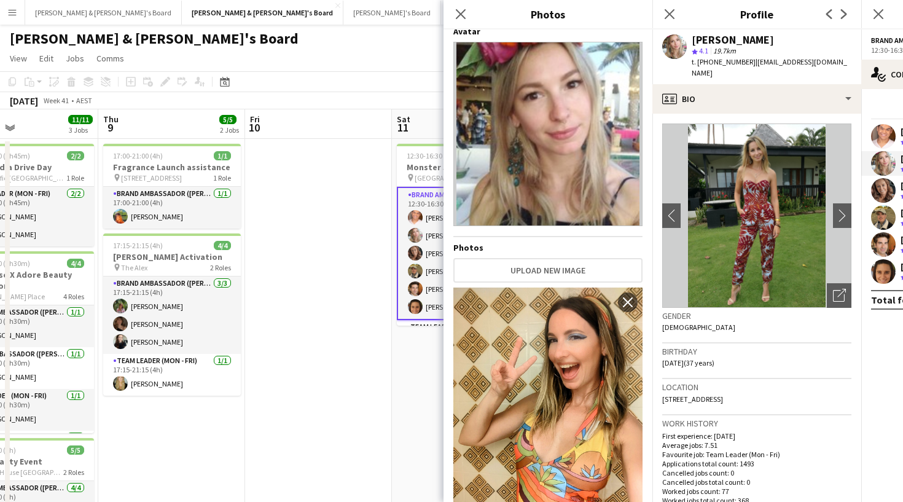
scroll to position [8, 0]
click at [667, 13] on icon "Close pop-in" at bounding box center [670, 14] width 12 height 12
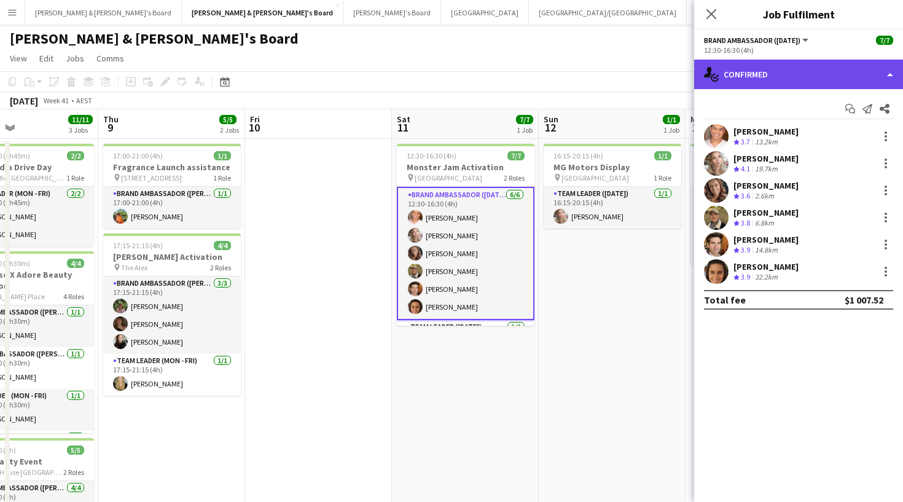
click at [727, 72] on div "single-neutral-actions-check-2 Confirmed" at bounding box center [798, 74] width 209 height 29
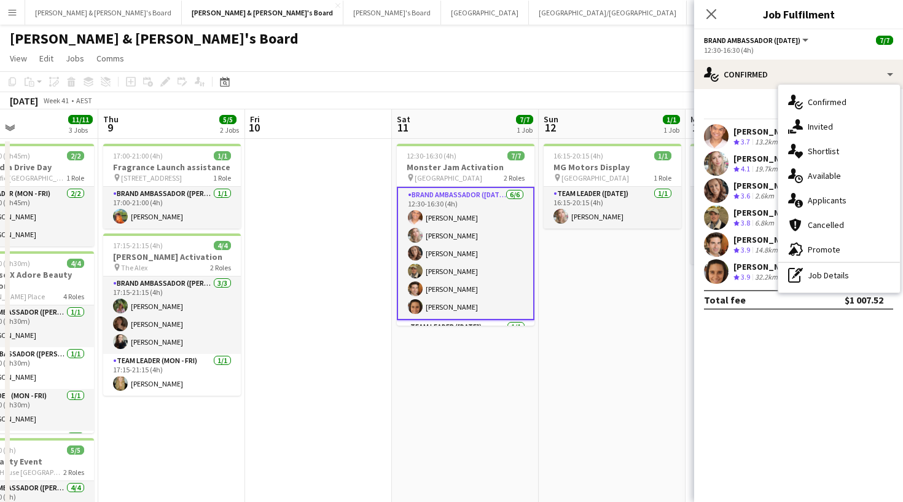
click at [719, 166] on app-user-avatar at bounding box center [716, 163] width 25 height 25
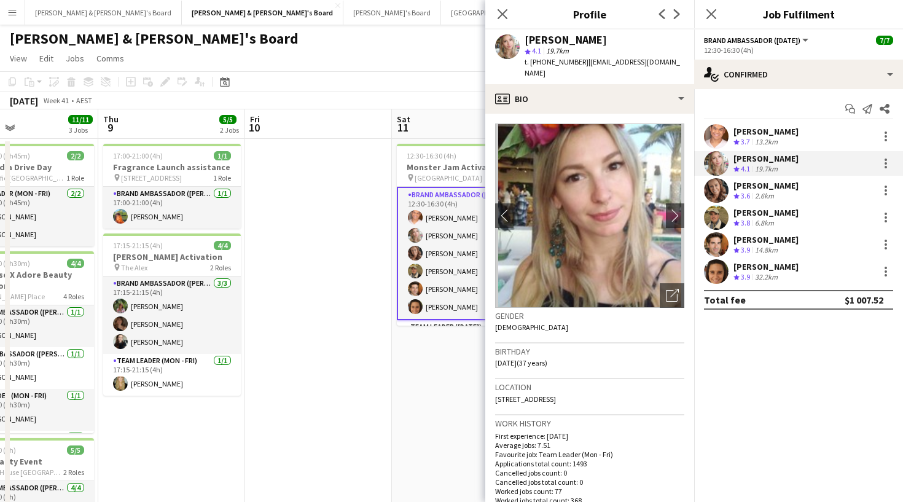
click at [643, 114] on app-crew-profile-bio "chevron-left chevron-right Open photos pop-in Gender Female Birthday 14-07-1988…" at bounding box center [589, 308] width 209 height 388
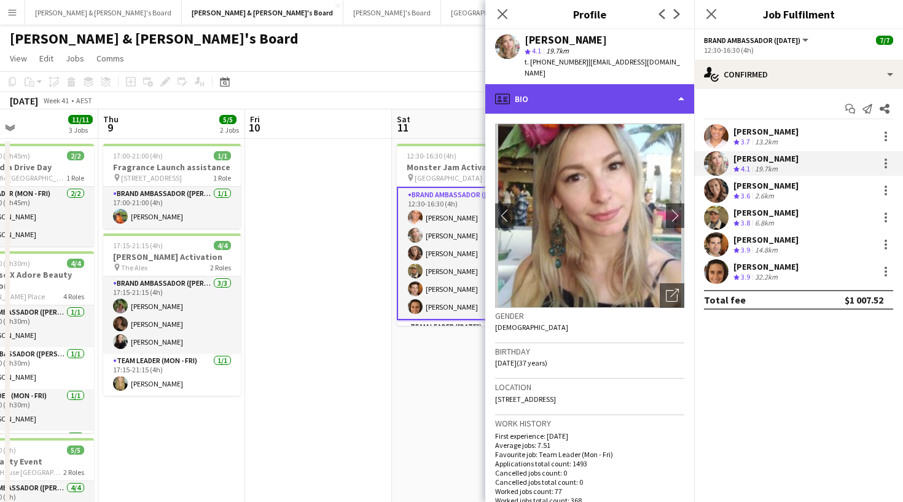
click at [640, 96] on div "profile Bio" at bounding box center [589, 98] width 209 height 29
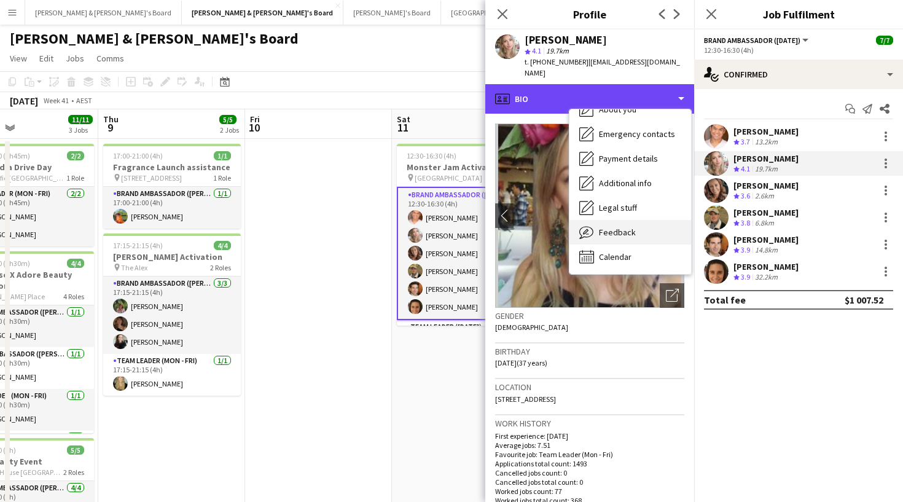
scroll to position [91, 0]
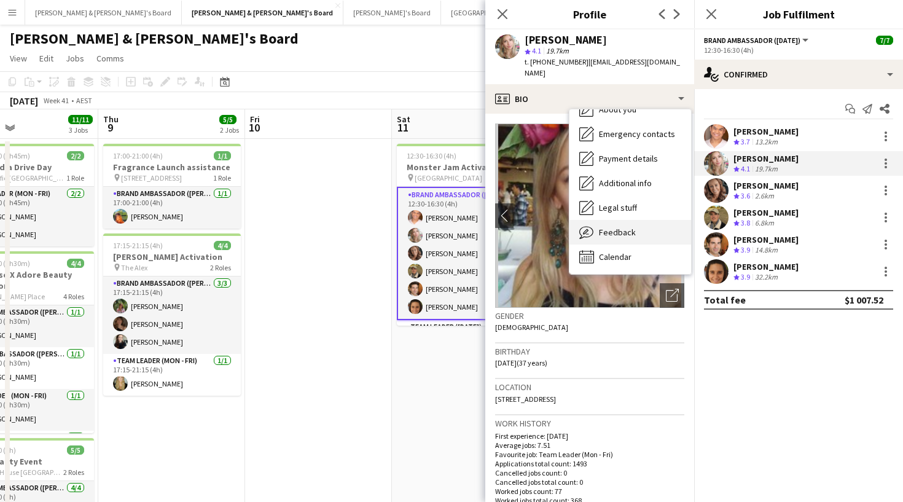
click at [633, 227] on span "Feedback" at bounding box center [617, 232] width 37 height 11
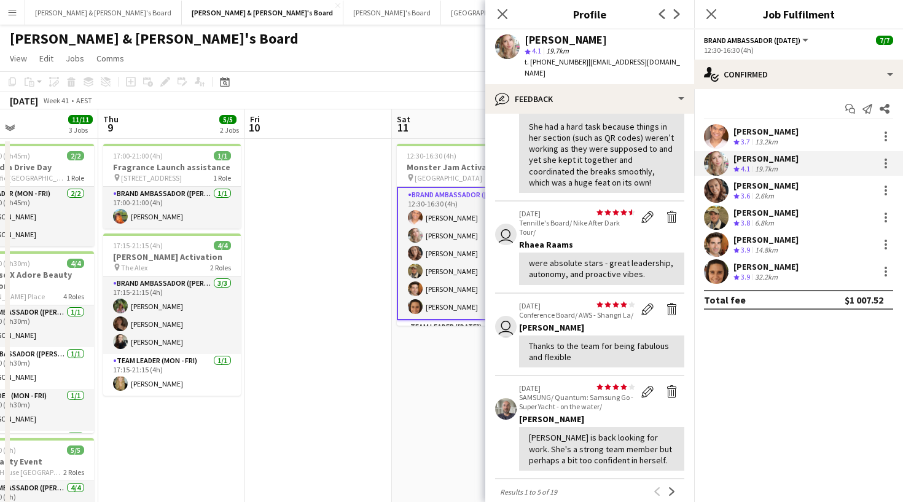
scroll to position [264, 0]
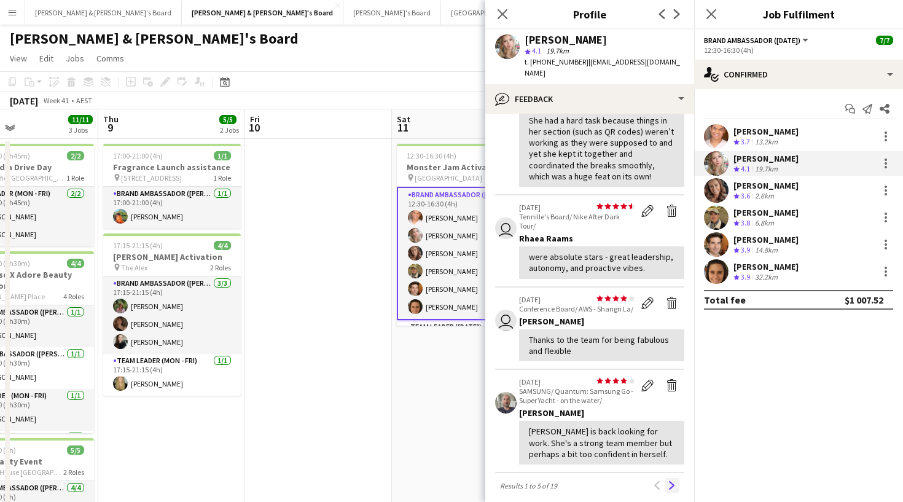
click at [669, 478] on button "Next" at bounding box center [672, 485] width 15 height 15
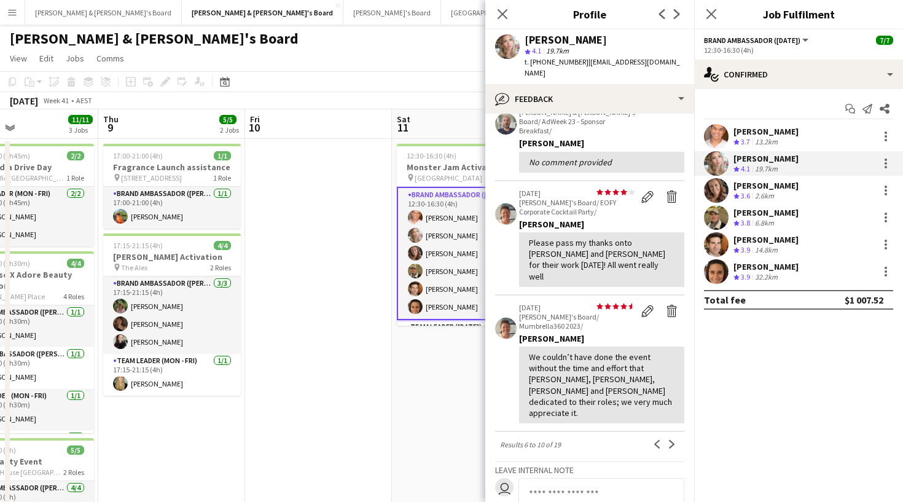
scroll to position [289, 0]
click at [668, 439] on app-icon "Next" at bounding box center [672, 443] width 9 height 9
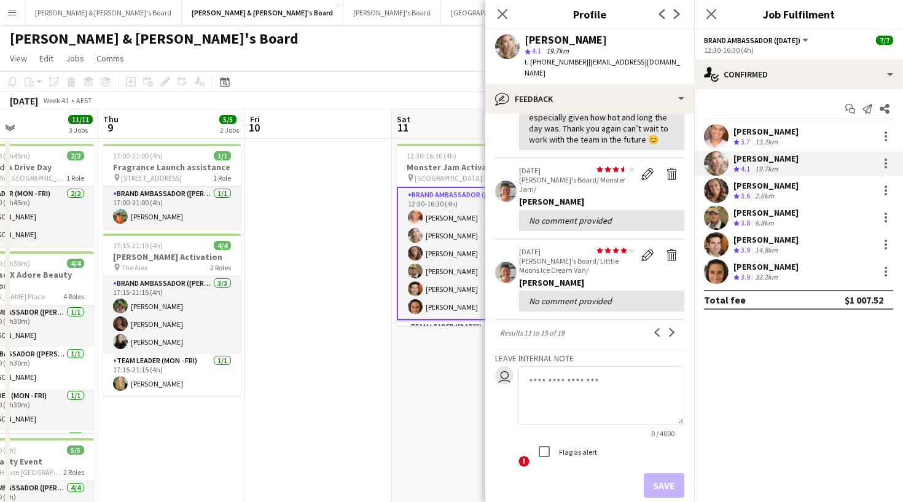
scroll to position [556, 0]
click at [675, 329] on app-icon "Next" at bounding box center [672, 333] width 9 height 9
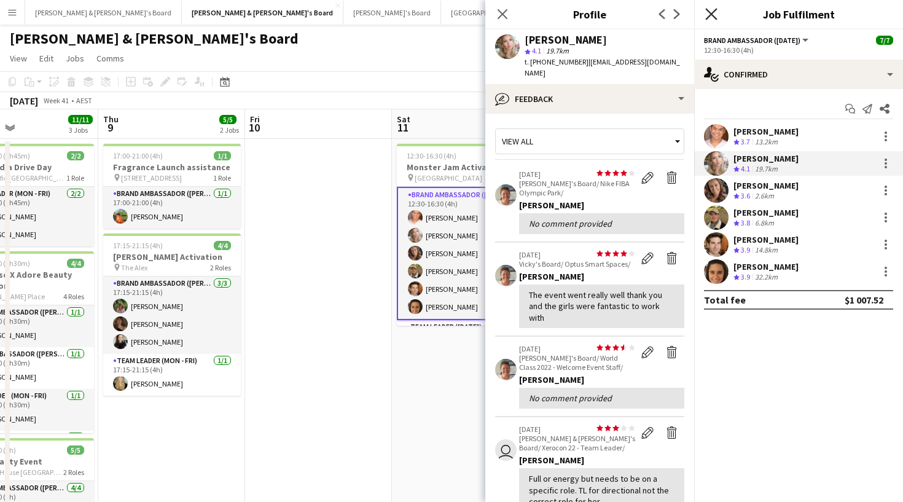
click at [708, 12] on icon "Close pop-in" at bounding box center [711, 14] width 12 height 12
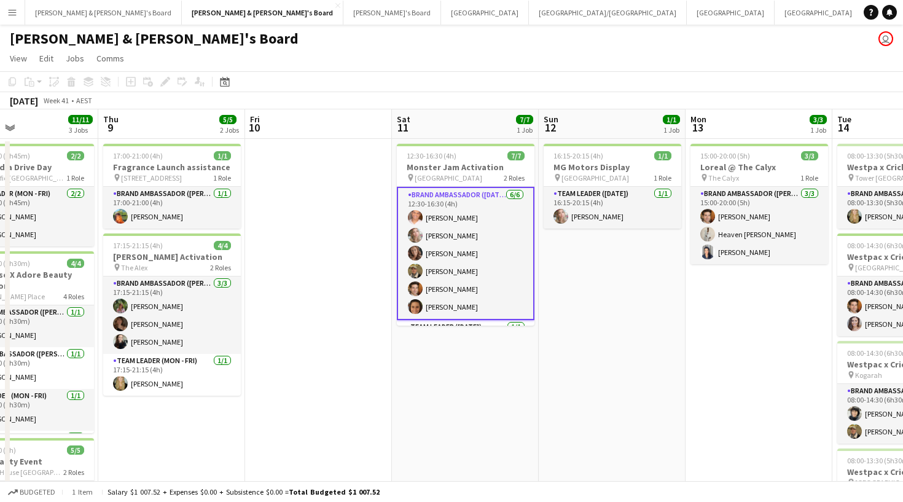
click at [24, 15] on app-navbar "Menu Boards Boards Boards All jobs Status Workforce Workforce My Workforce Recr…" at bounding box center [451, 12] width 903 height 25
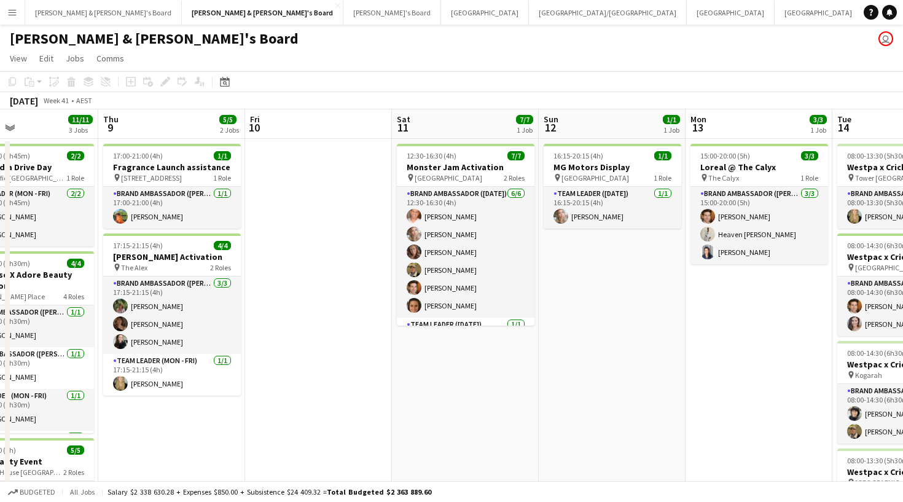
click at [18, 15] on button "Menu" at bounding box center [12, 12] width 25 height 25
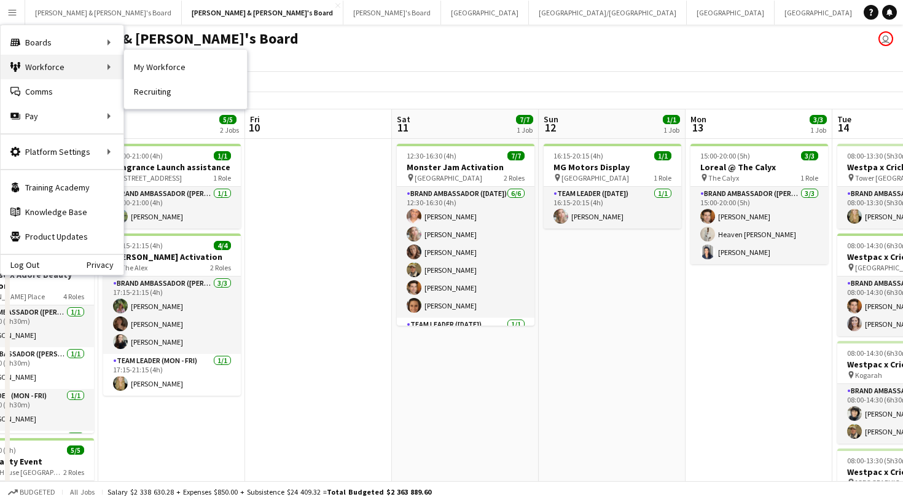
click at [78, 63] on div "Workforce Workforce" at bounding box center [62, 67] width 123 height 25
click at [139, 69] on link "My Workforce" at bounding box center [185, 67] width 123 height 25
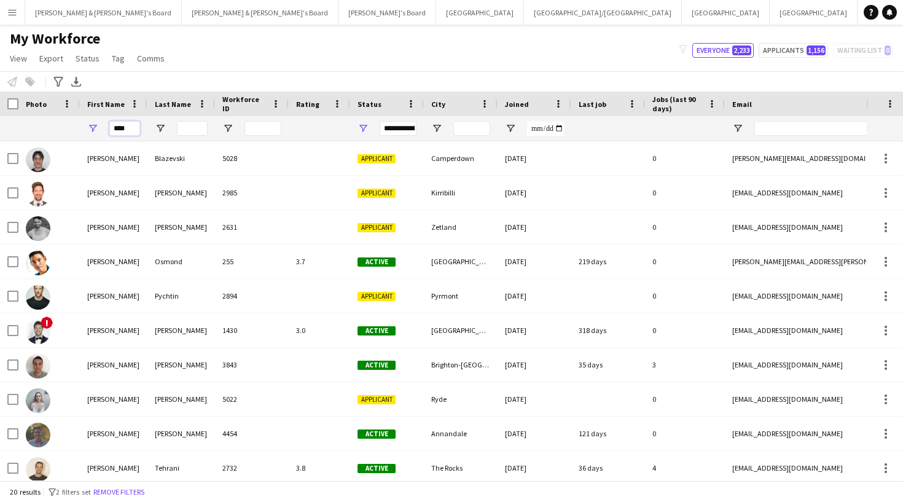
click at [129, 125] on input "****" at bounding box center [124, 128] width 31 height 15
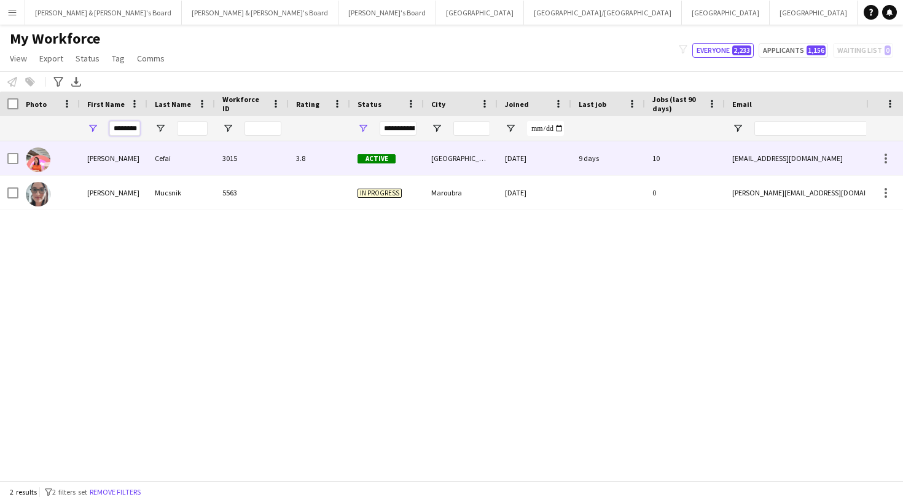
type input "********"
drag, startPoint x: 133, startPoint y: 153, endPoint x: 131, endPoint y: 165, distance: 12.3
click at [131, 165] on div "Michelle" at bounding box center [114, 158] width 68 height 34
click at [526, 154] on div "30-01-2024" at bounding box center [535, 158] width 74 height 34
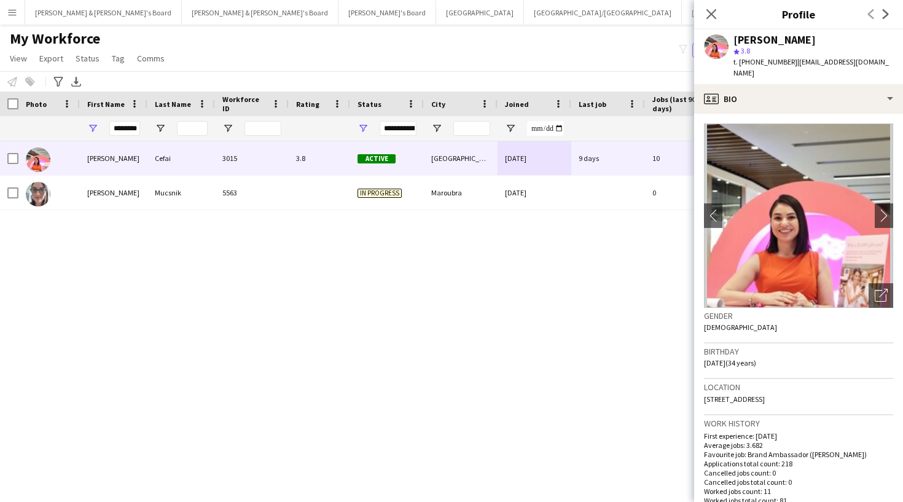
click at [767, 195] on img at bounding box center [798, 215] width 189 height 184
click at [885, 213] on button "chevron-right" at bounding box center [884, 215] width 25 height 25
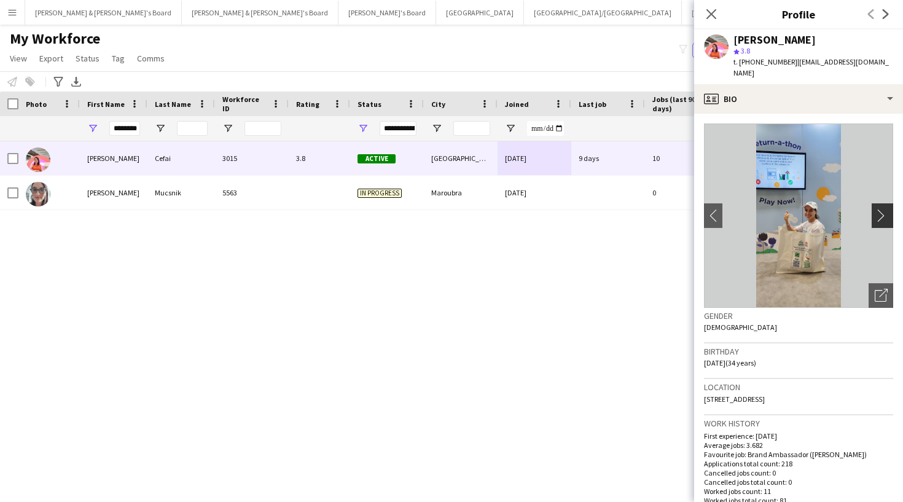
click at [879, 203] on button "chevron-right" at bounding box center [884, 215] width 25 height 25
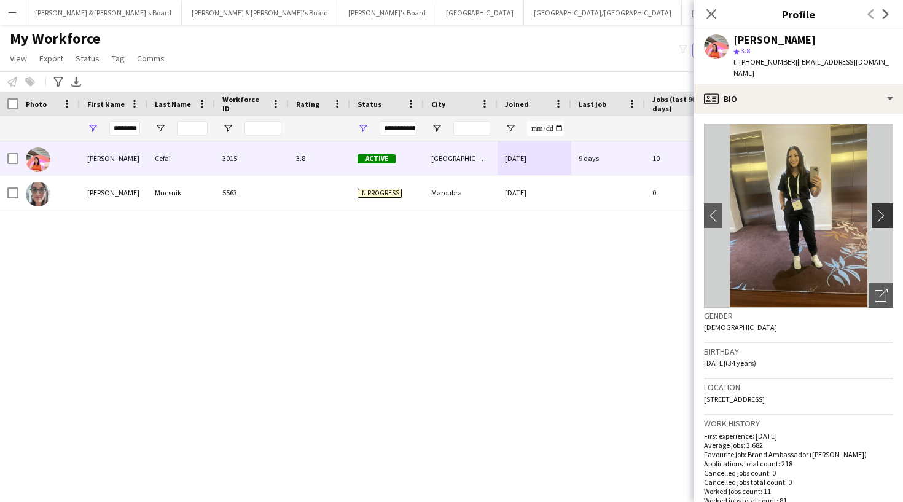
click at [879, 209] on app-icon "chevron-right" at bounding box center [884, 215] width 19 height 13
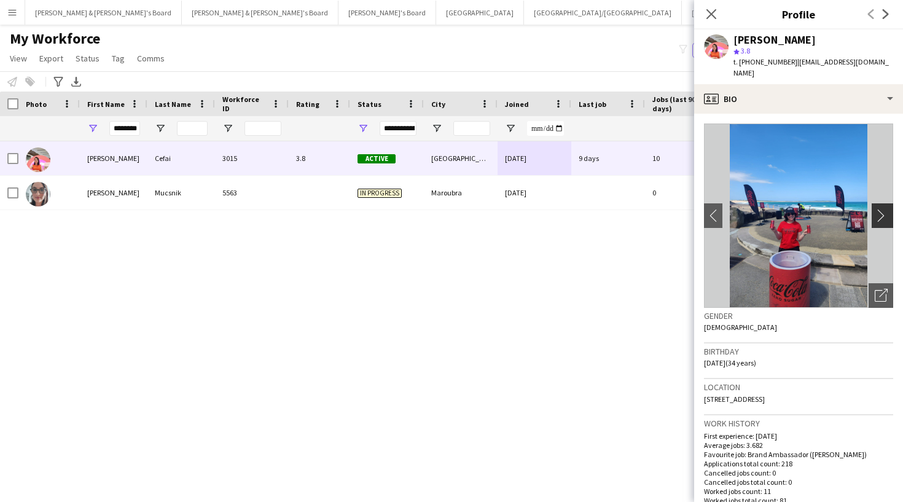
click at [880, 209] on app-icon "chevron-right" at bounding box center [884, 215] width 19 height 13
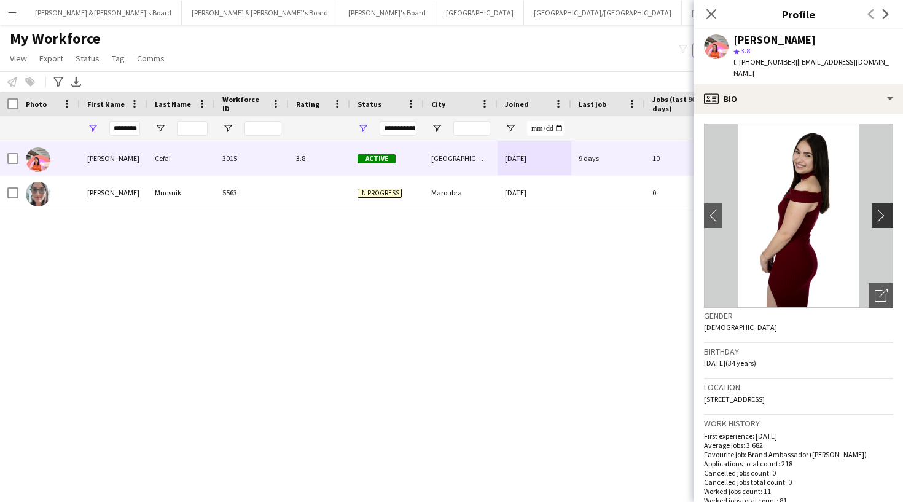
click at [880, 209] on app-icon "chevron-right" at bounding box center [884, 215] width 19 height 13
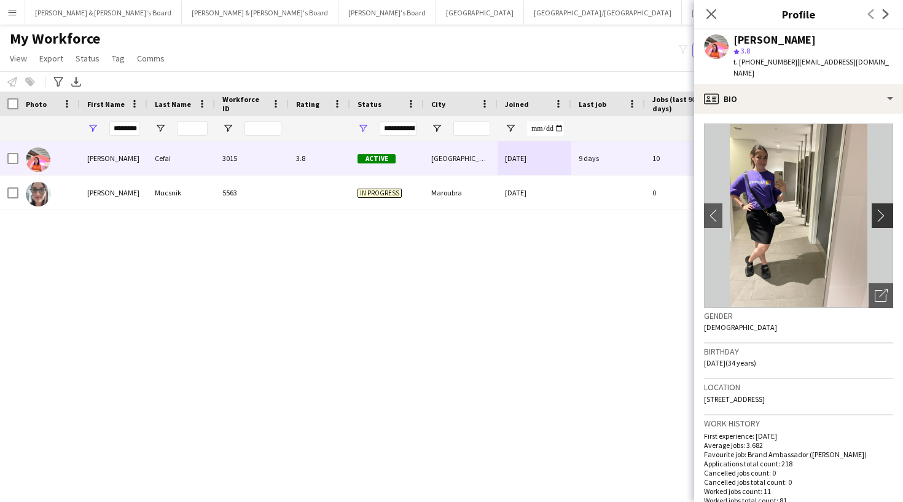
click at [882, 209] on app-icon "chevron-right" at bounding box center [884, 215] width 19 height 13
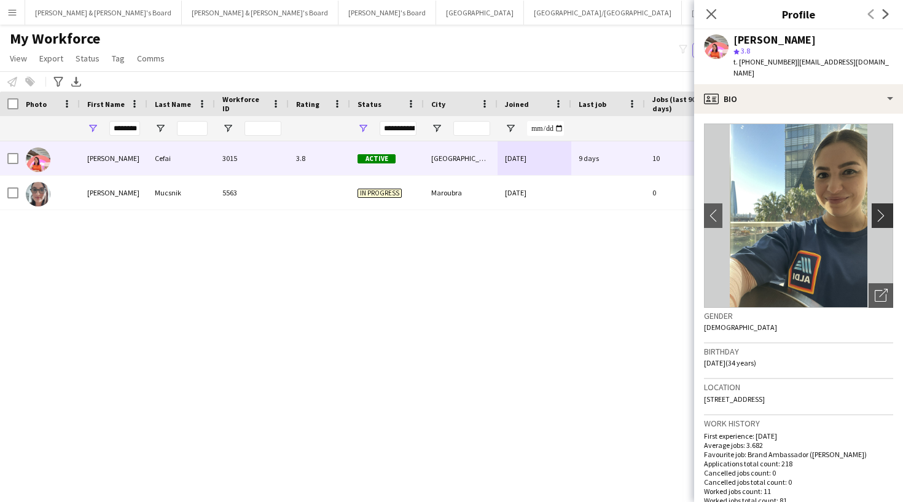
click at [882, 209] on app-icon "chevron-right" at bounding box center [884, 215] width 19 height 13
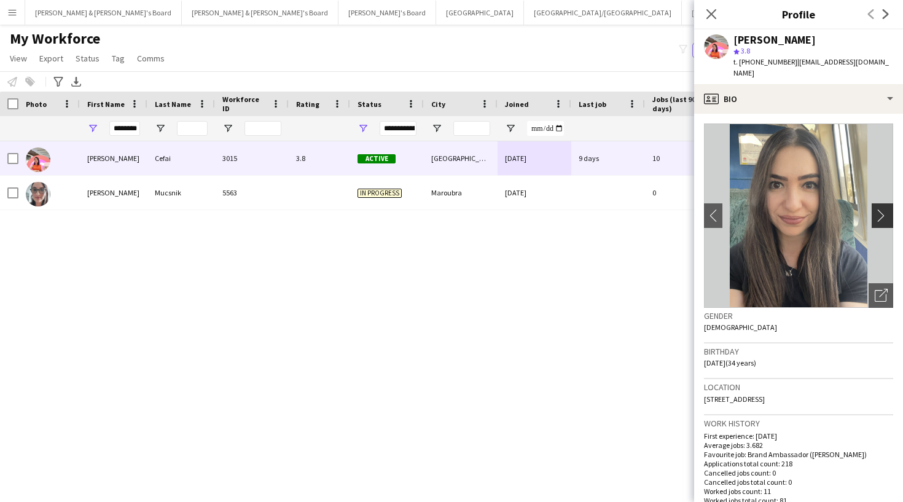
click at [882, 209] on app-icon "chevron-right" at bounding box center [884, 215] width 19 height 13
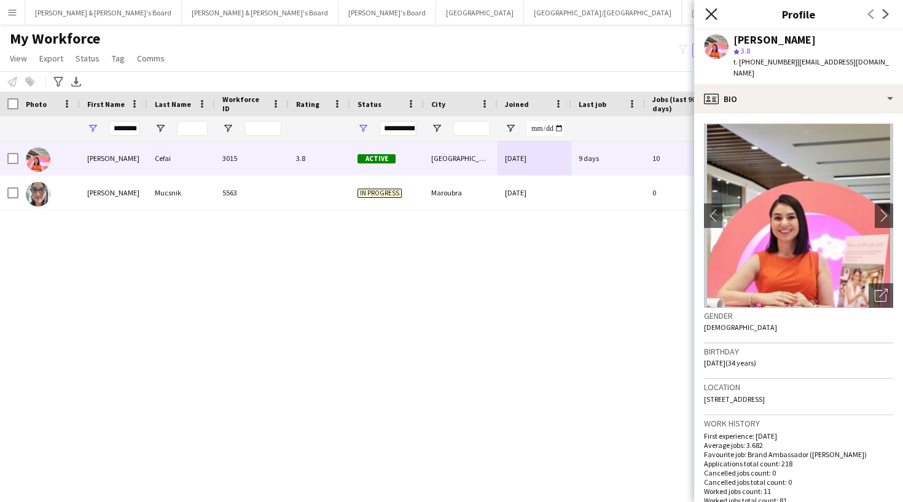
click at [707, 12] on icon "Close pop-in" at bounding box center [711, 14] width 12 height 12
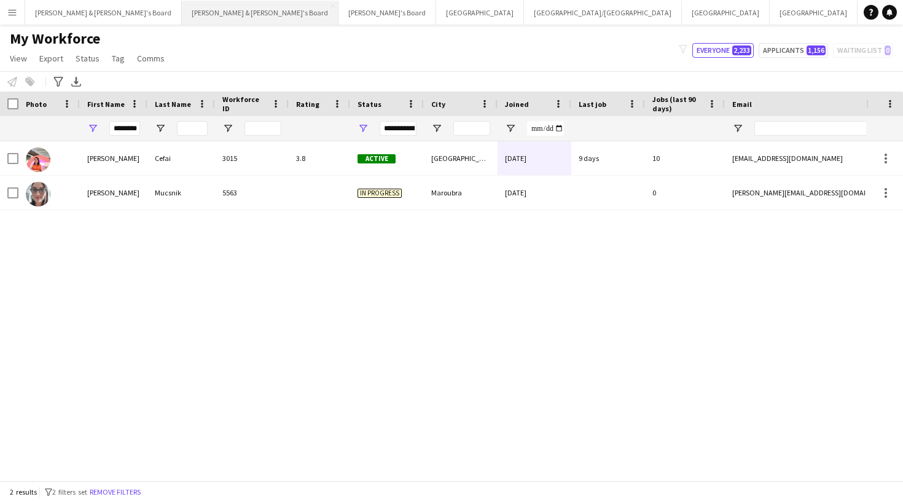
click at [182, 9] on button "Neil & Jenny's Board Close" at bounding box center [260, 13] width 157 height 24
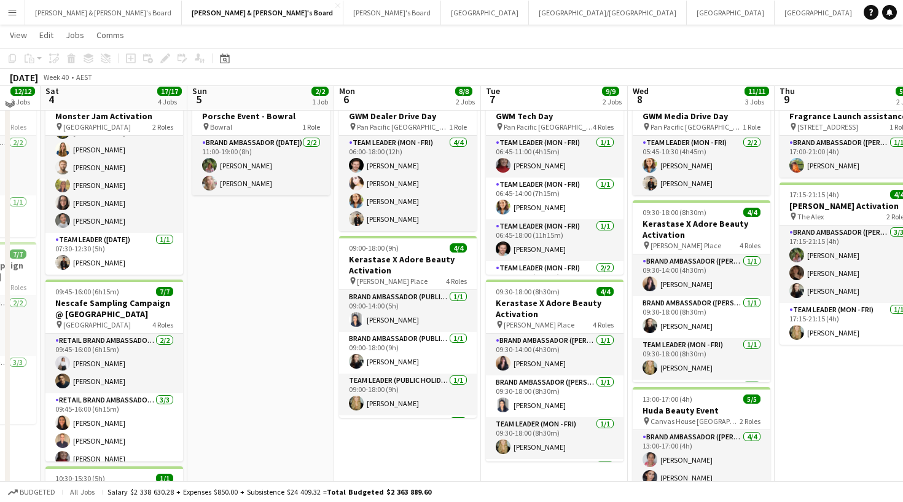
scroll to position [31, 0]
